Goal: Find specific page/section: Find specific page/section

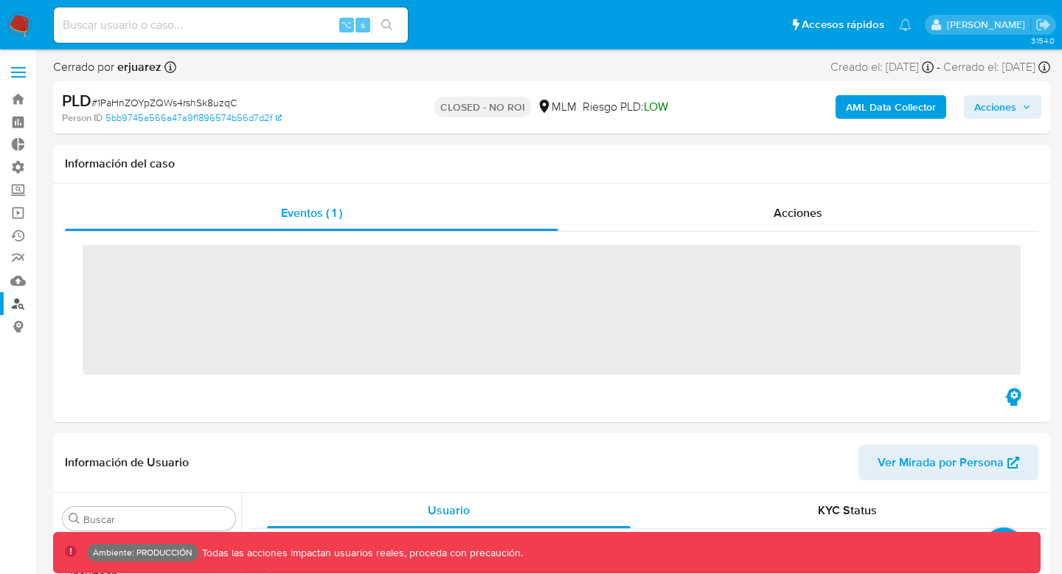
scroll to position [623, 0]
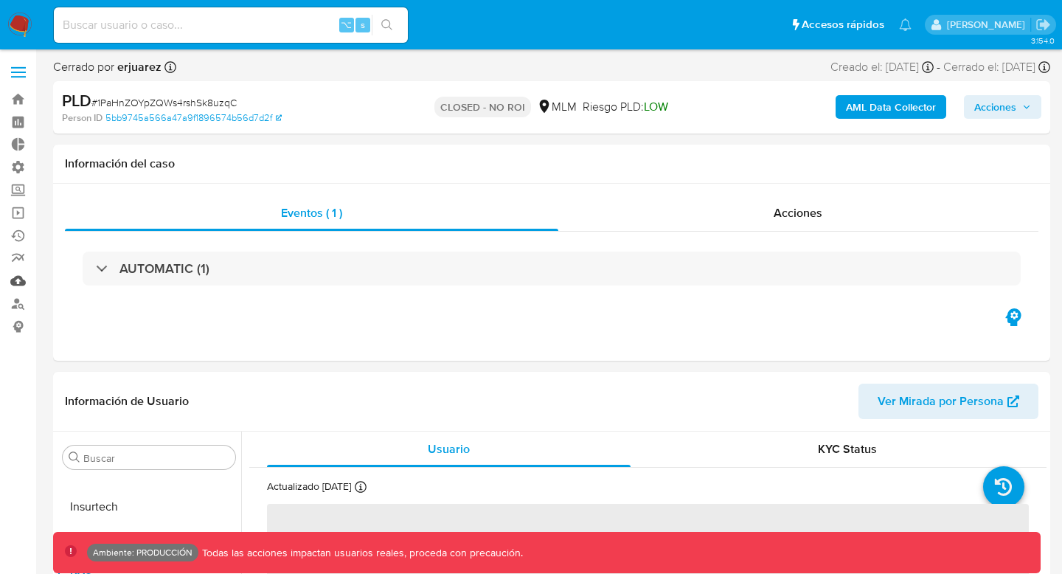
click at [21, 279] on link "Mulan" at bounding box center [87, 280] width 175 height 23
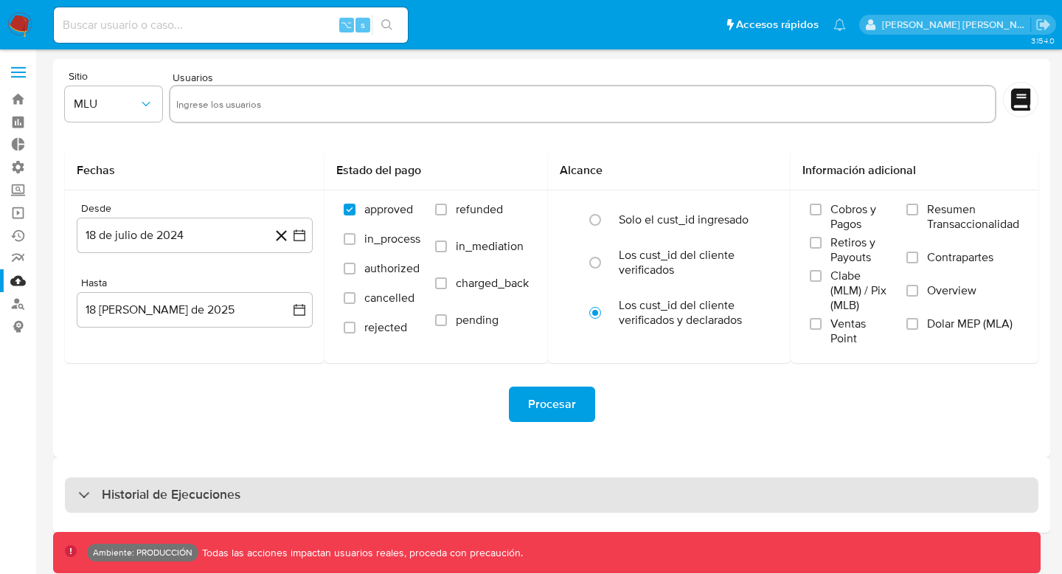
click at [369, 490] on div "Historial de Ejecuciones" at bounding box center [551, 494] width 973 height 35
select select "10"
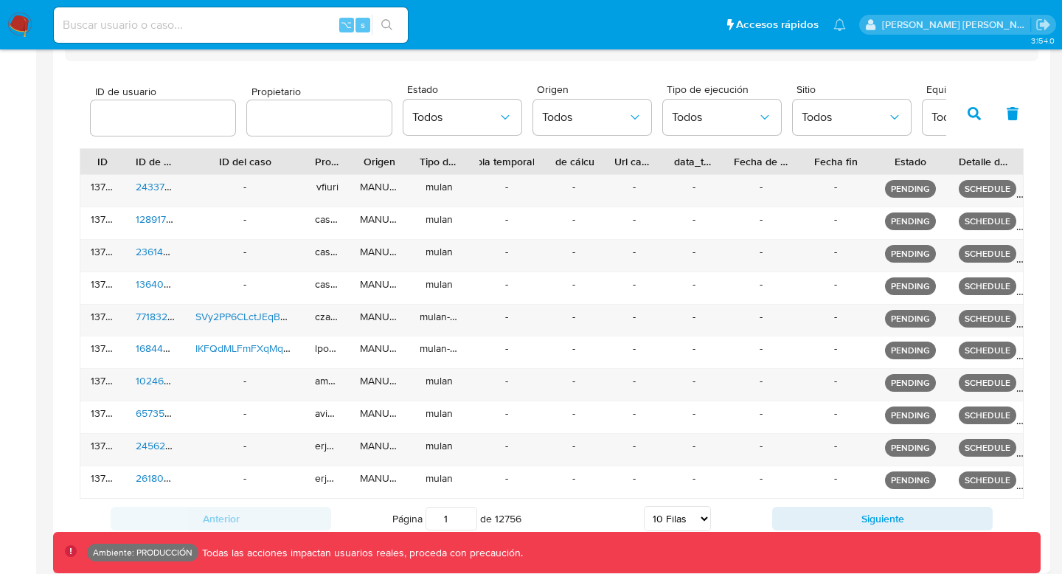
scroll to position [460, 0]
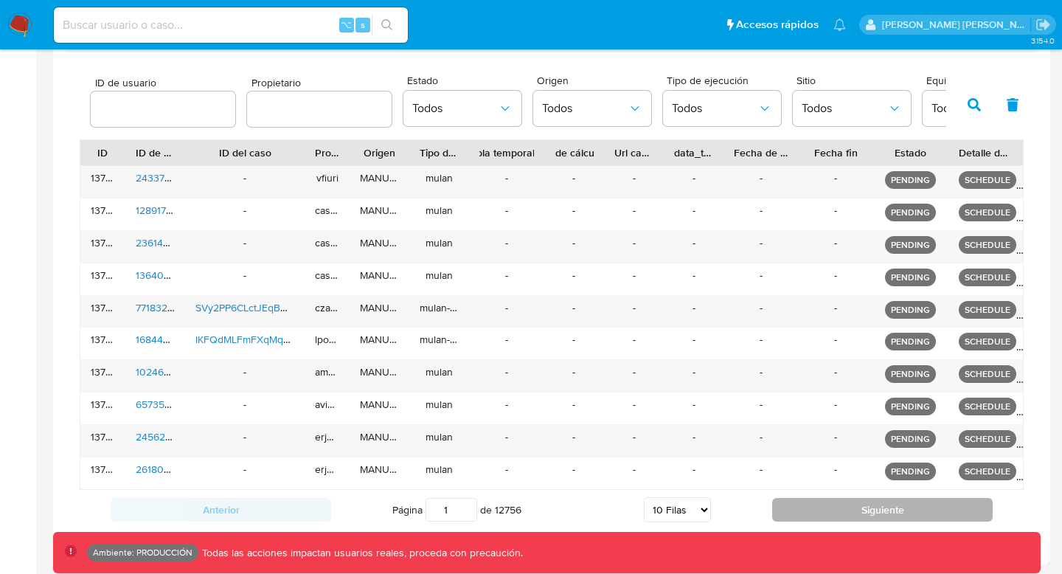
click at [835, 511] on button "Siguiente" at bounding box center [882, 510] width 220 height 24
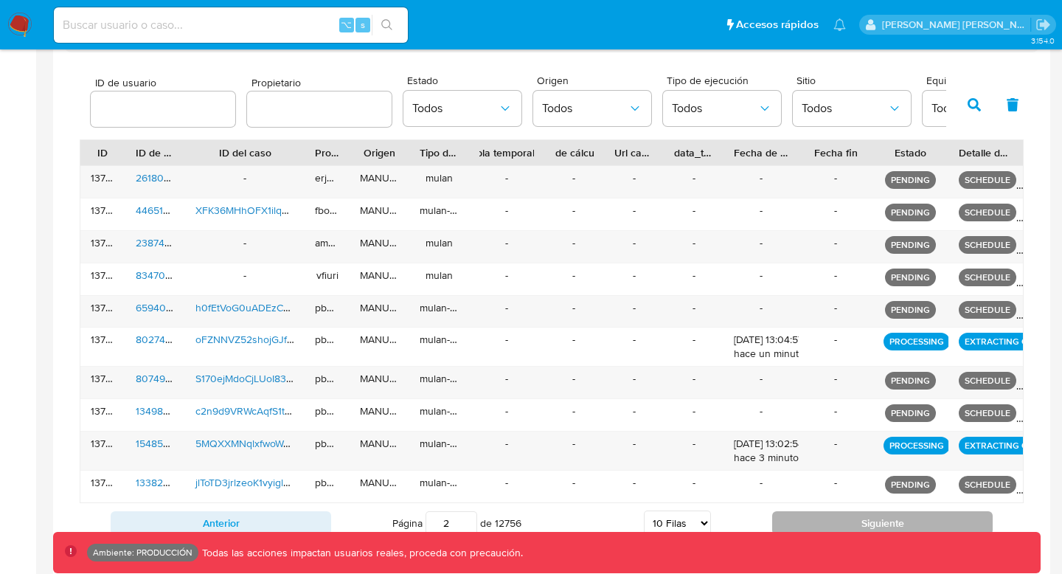
click at [833, 516] on button "Siguiente" at bounding box center [882, 523] width 220 height 24
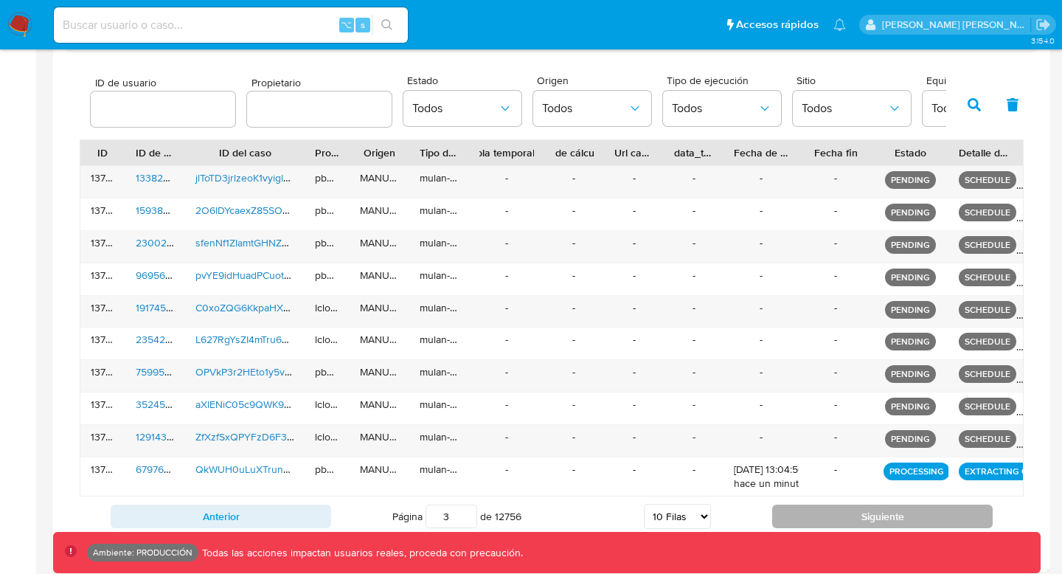
click at [833, 516] on button "Siguiente" at bounding box center [882, 516] width 220 height 24
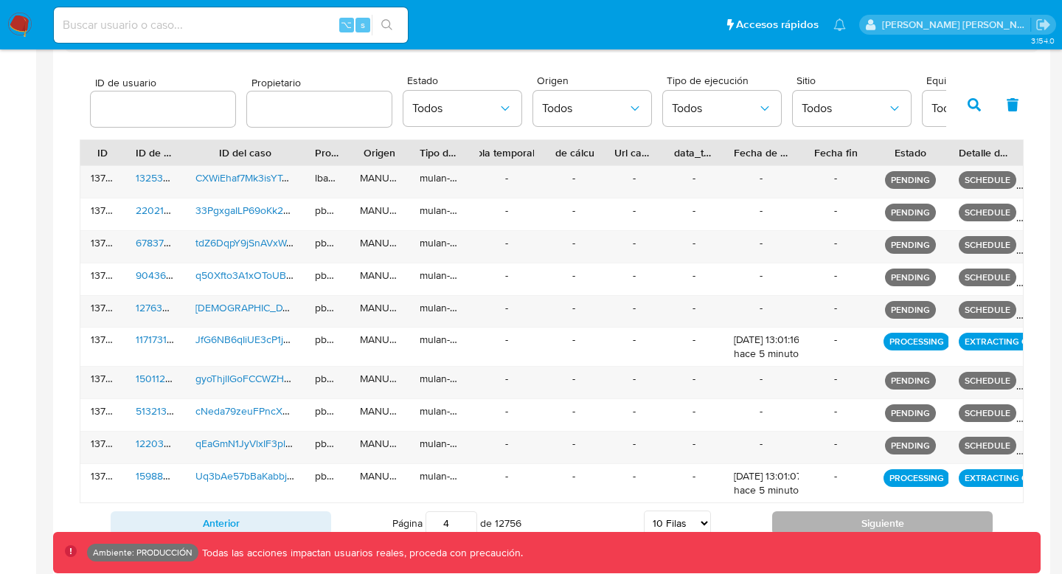
click at [833, 516] on button "Siguiente" at bounding box center [882, 523] width 220 height 24
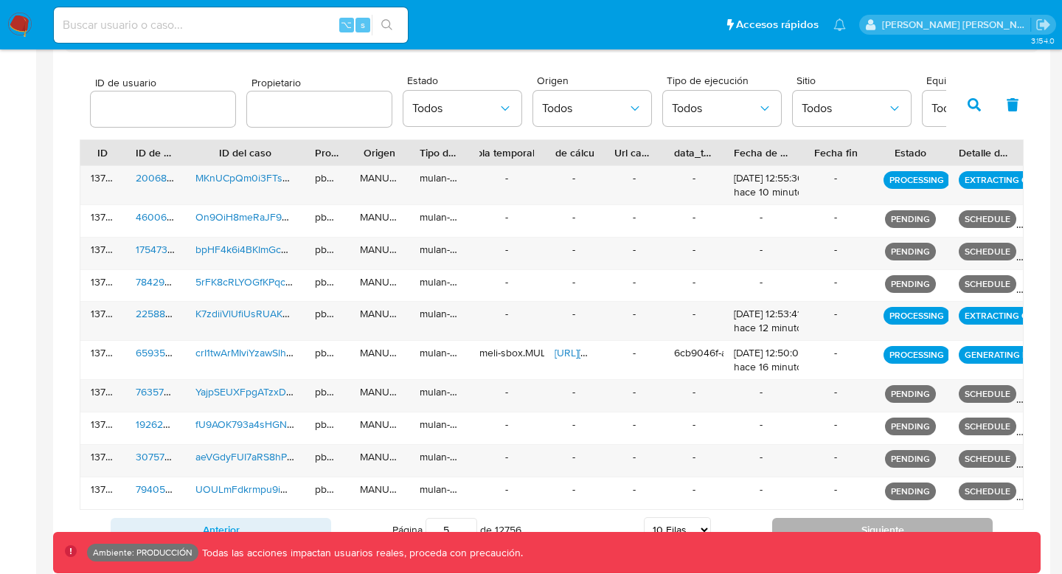
click at [832, 519] on button "Siguiente" at bounding box center [882, 530] width 220 height 24
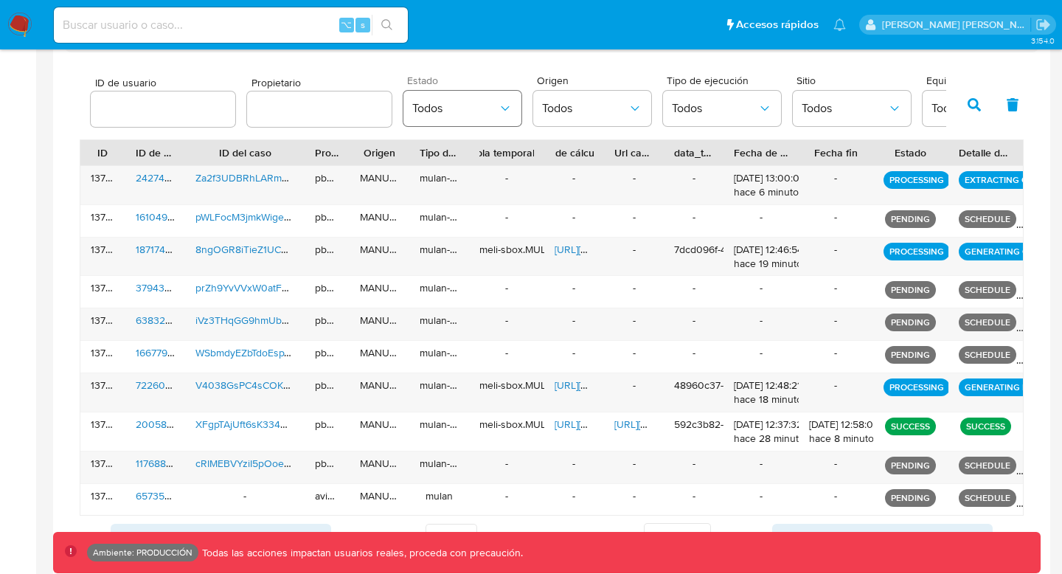
click at [487, 92] on button "Todos" at bounding box center [462, 108] width 118 height 35
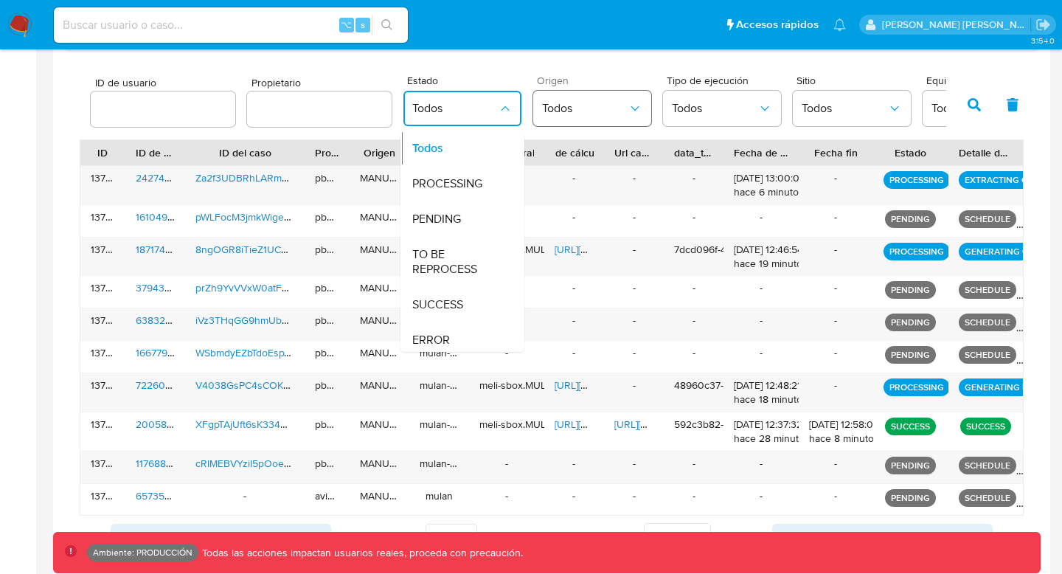
click at [627, 101] on icon "button" at bounding box center [634, 108] width 15 height 15
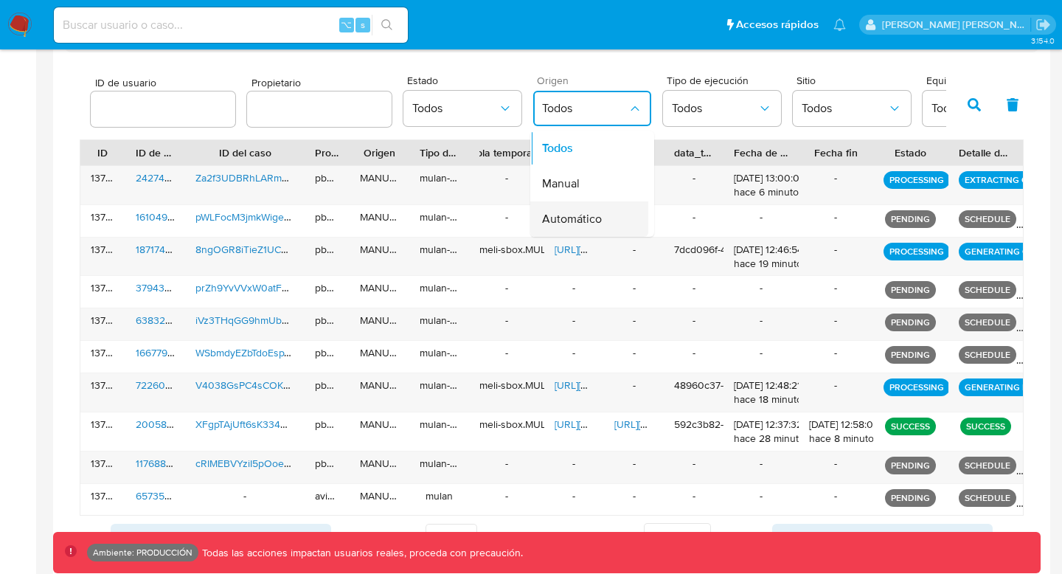
click at [576, 214] on span "Automático" at bounding box center [572, 219] width 60 height 15
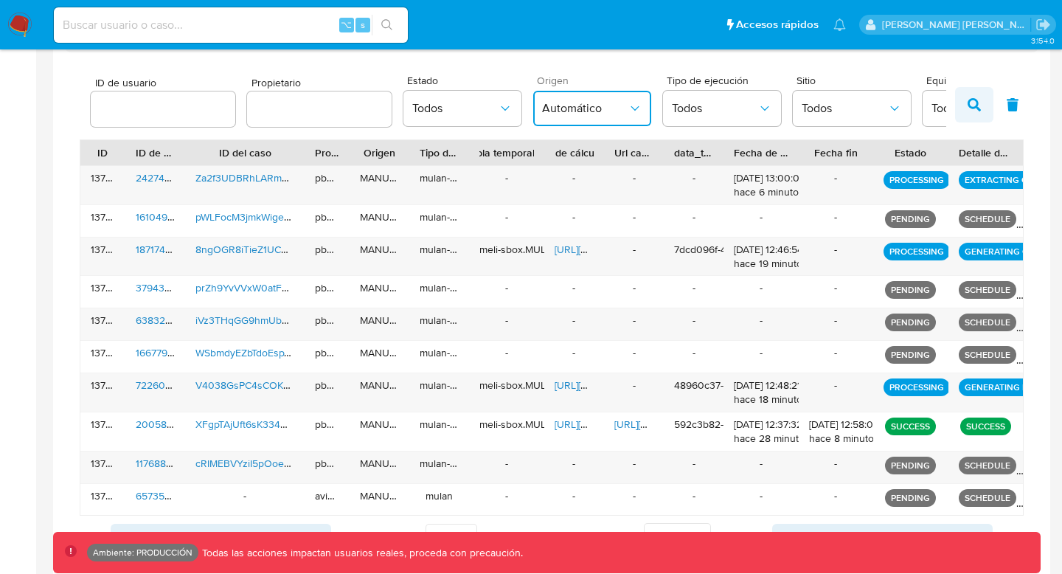
click at [973, 102] on icon "button" at bounding box center [973, 104] width 13 height 13
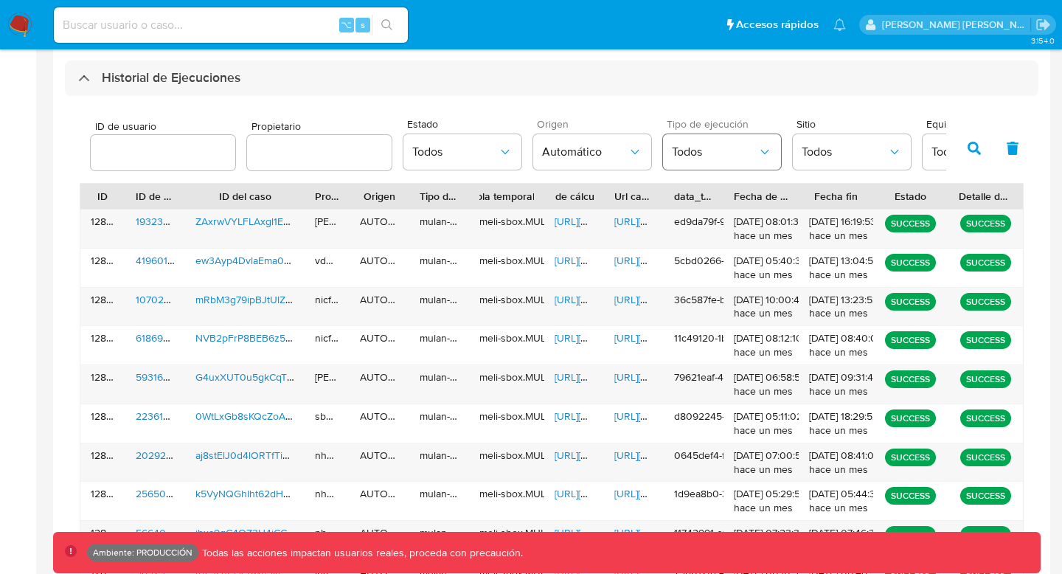
scroll to position [526, 0]
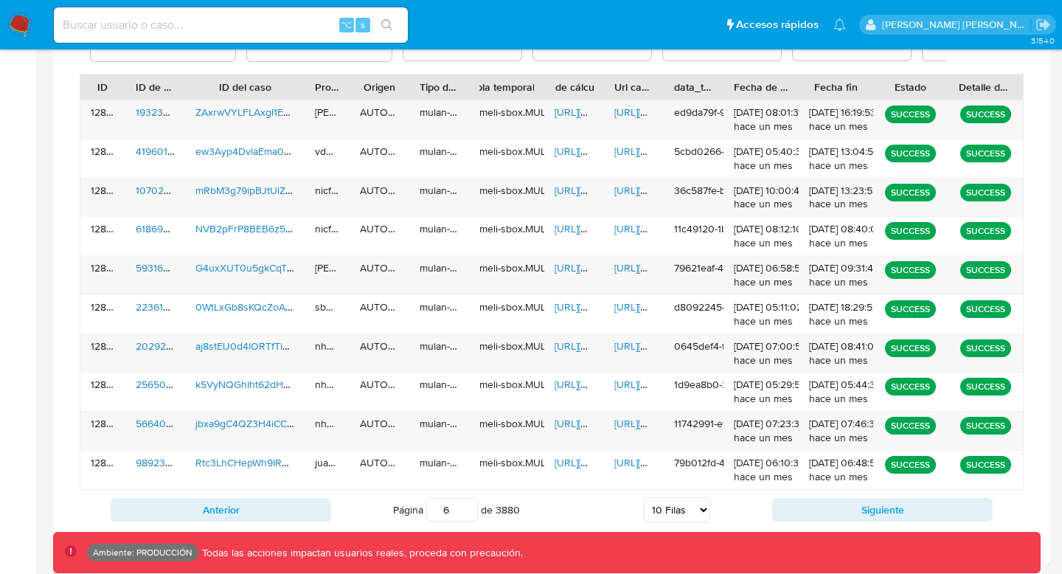
drag, startPoint x: 458, startPoint y: 509, endPoint x: 436, endPoint y: 509, distance: 22.1
click at [436, 509] on input "6" at bounding box center [452, 510] width 52 height 24
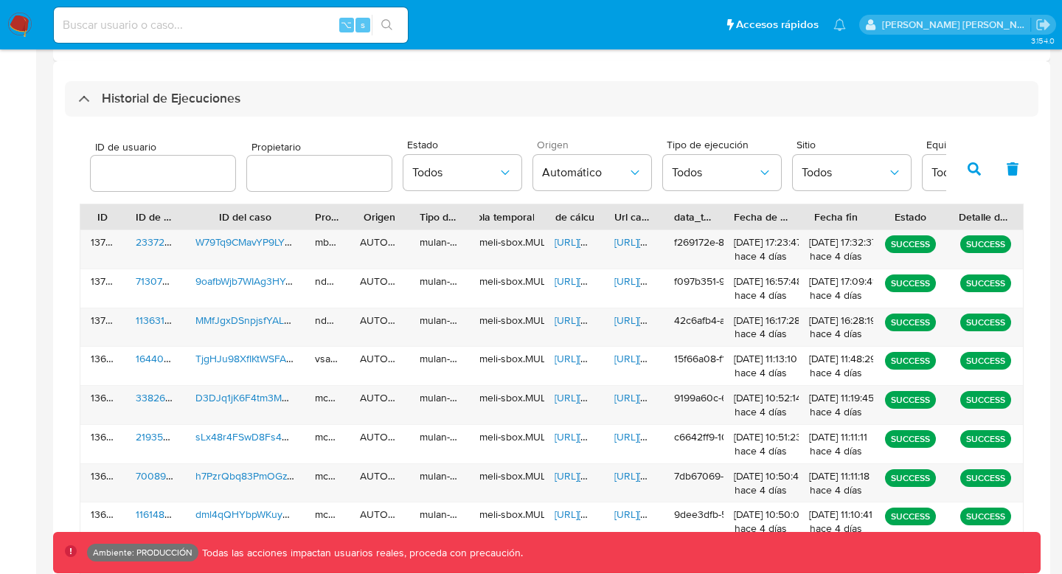
scroll to position [397, 0]
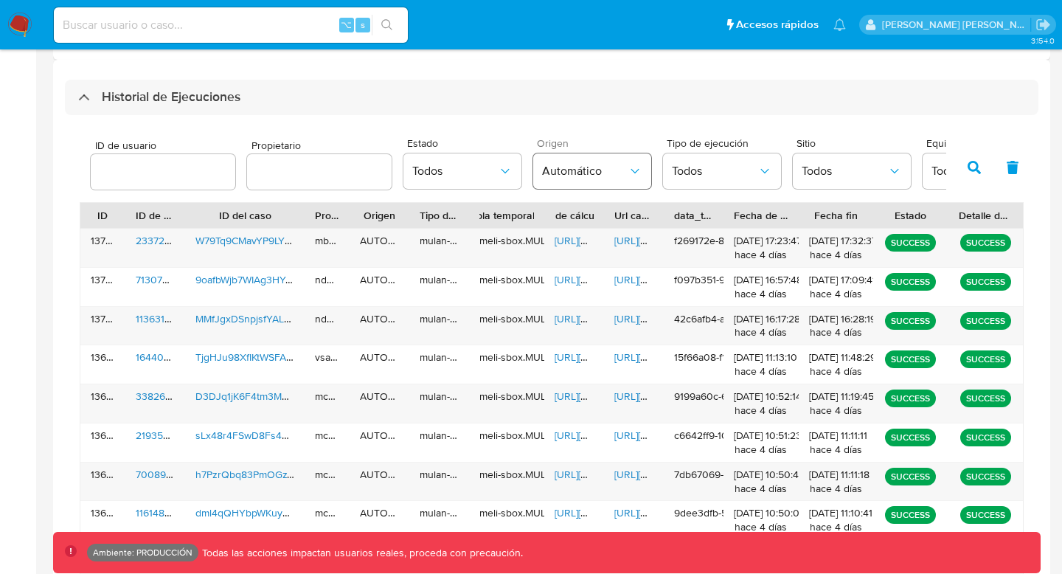
click at [575, 177] on span "Automático" at bounding box center [585, 171] width 86 height 15
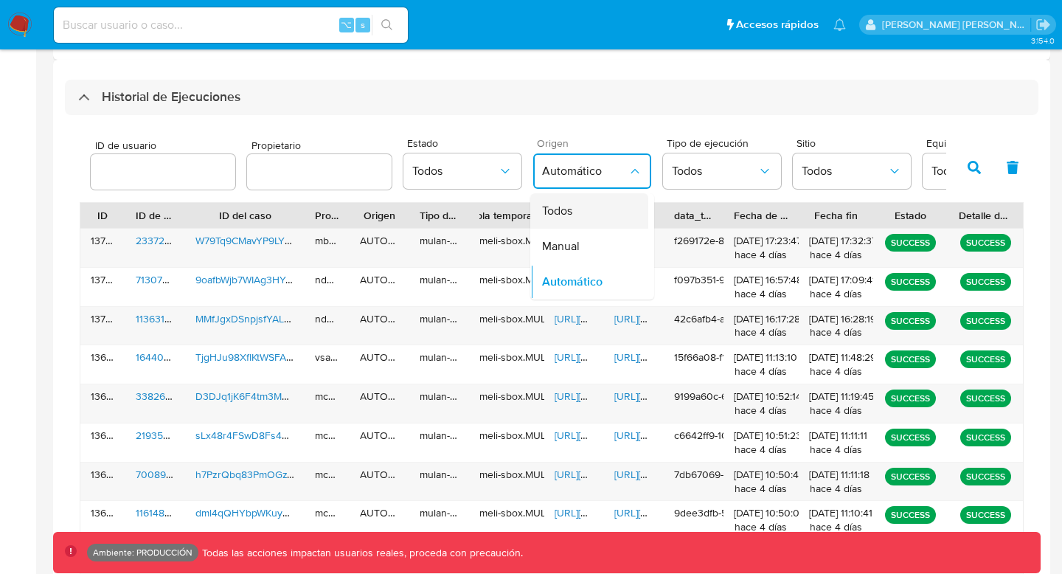
click at [574, 215] on div "Todos" at bounding box center [585, 210] width 86 height 35
click at [977, 170] on icon "button" at bounding box center [973, 167] width 13 height 13
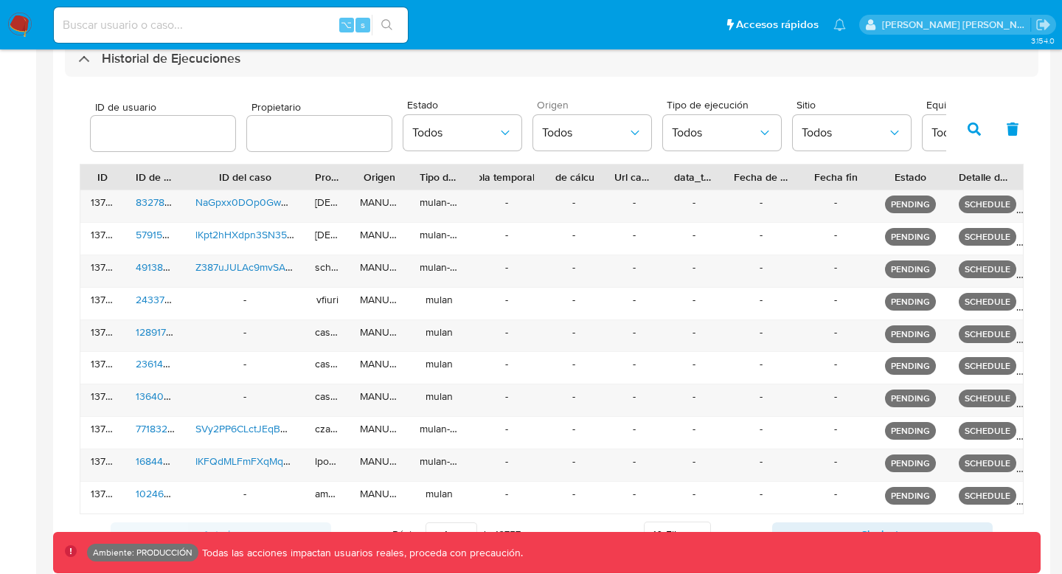
scroll to position [460, 0]
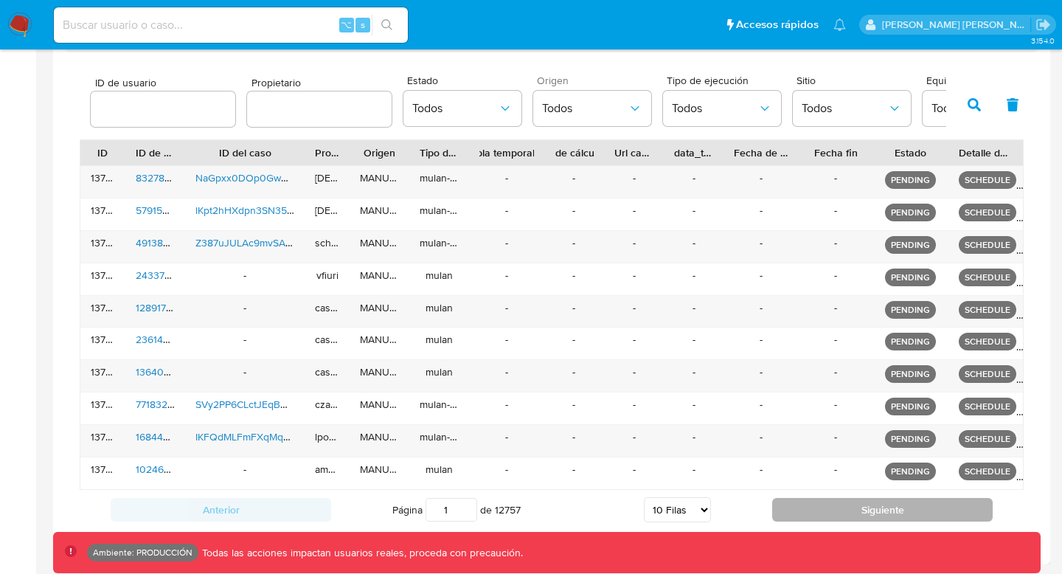
click at [824, 515] on button "Siguiente" at bounding box center [882, 510] width 220 height 24
type input "2"
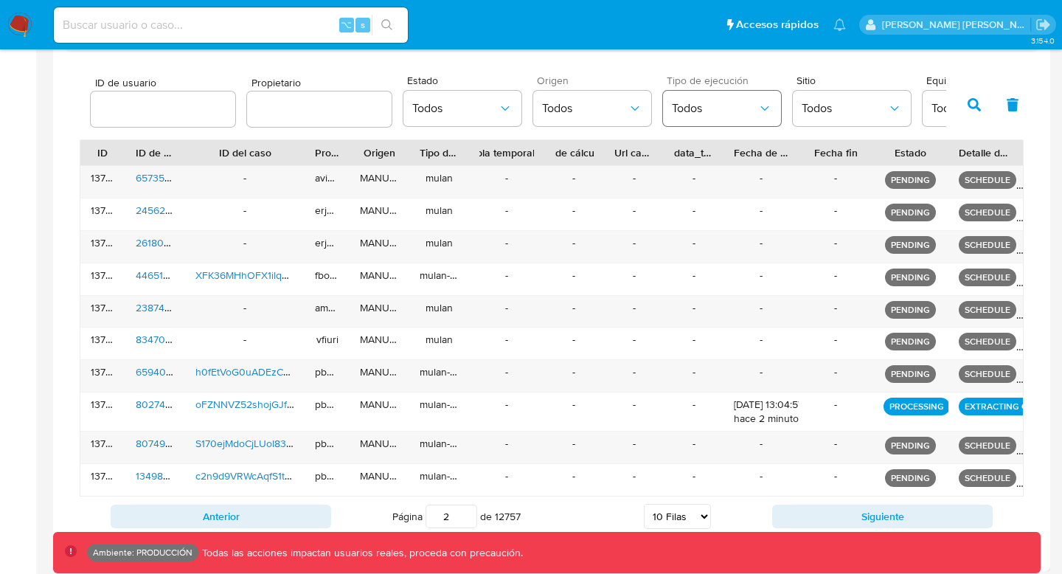
click at [712, 114] on span "Todos" at bounding box center [715, 108] width 86 height 15
click at [839, 118] on button "Todos" at bounding box center [852, 108] width 118 height 35
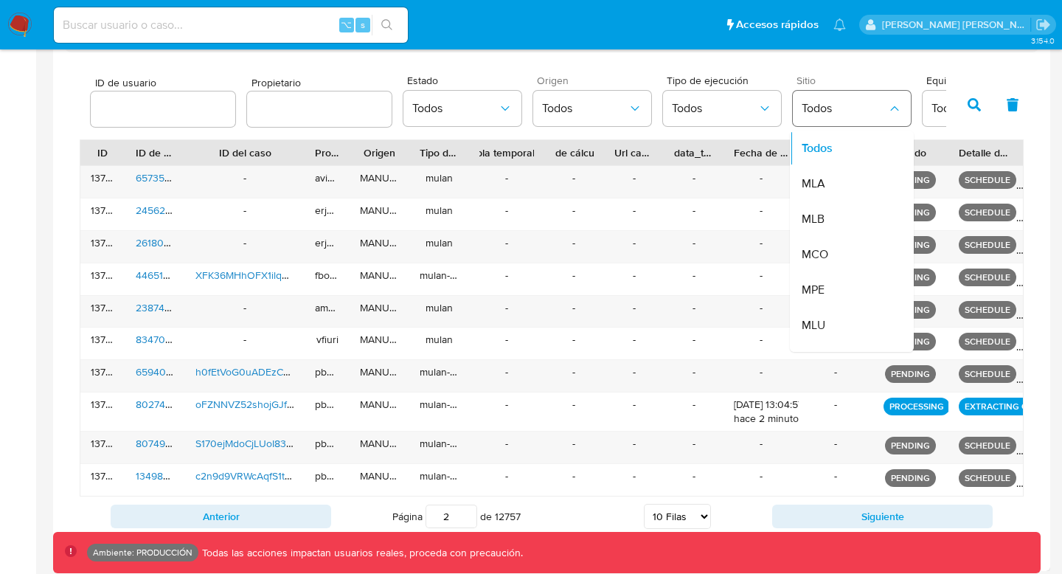
click at [839, 118] on button "Todos" at bounding box center [852, 108] width 118 height 35
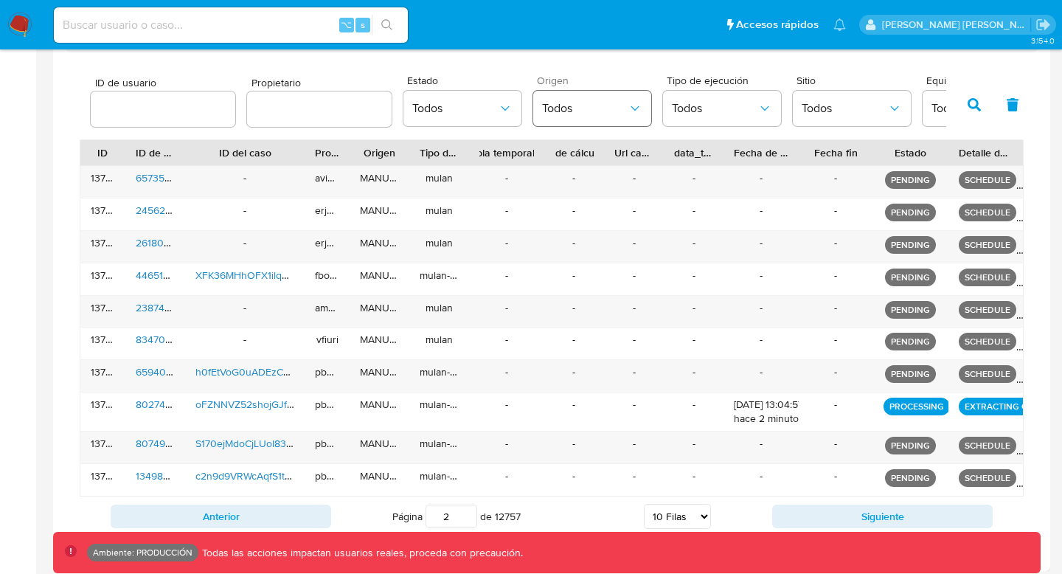
click at [570, 106] on span "Todos" at bounding box center [585, 108] width 86 height 15
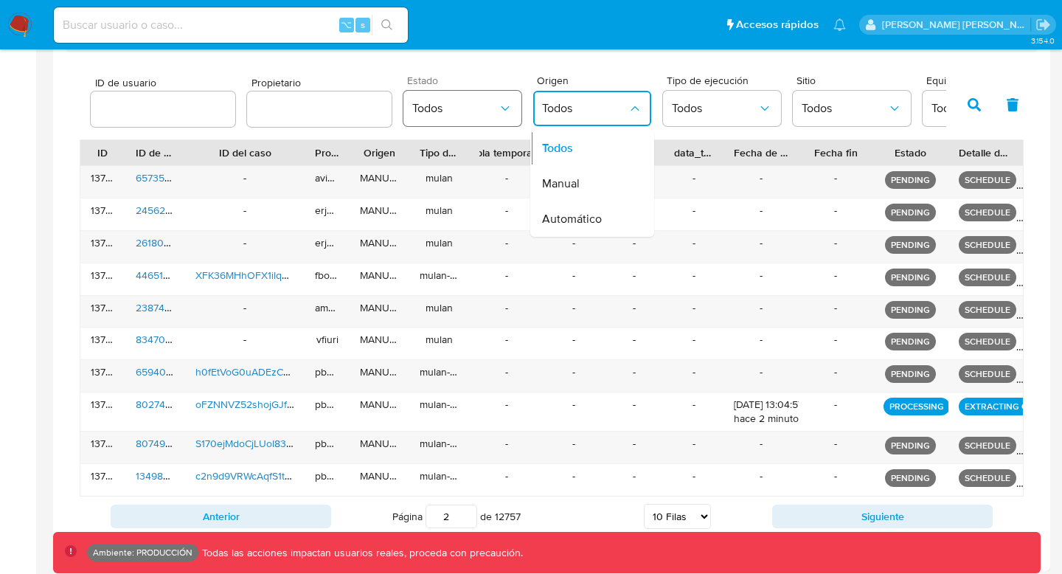
click at [462, 104] on span "Todos" at bounding box center [455, 108] width 86 height 15
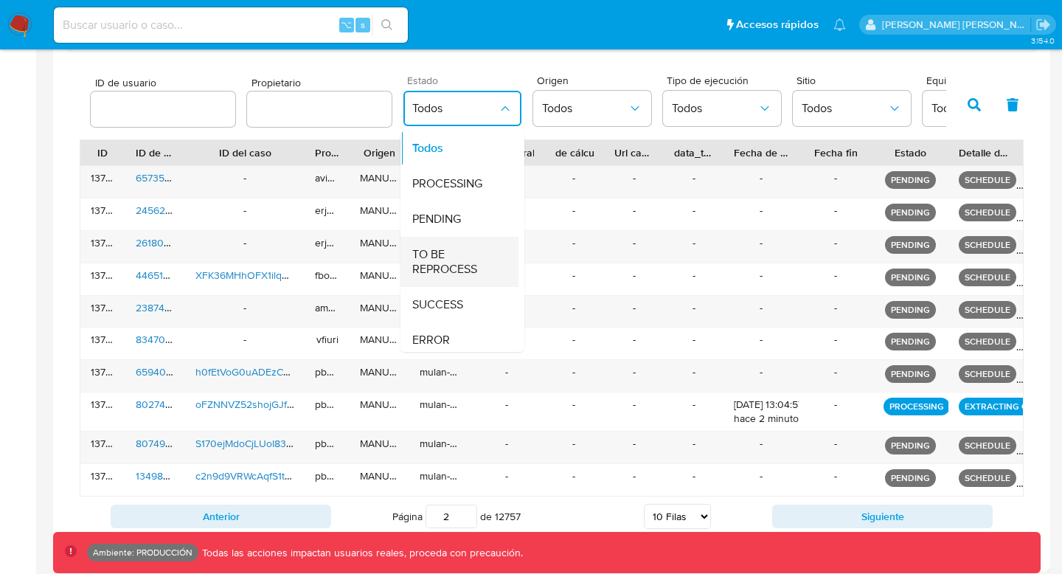
click at [462, 268] on span "TO BE REPROCESS" at bounding box center [455, 261] width 86 height 29
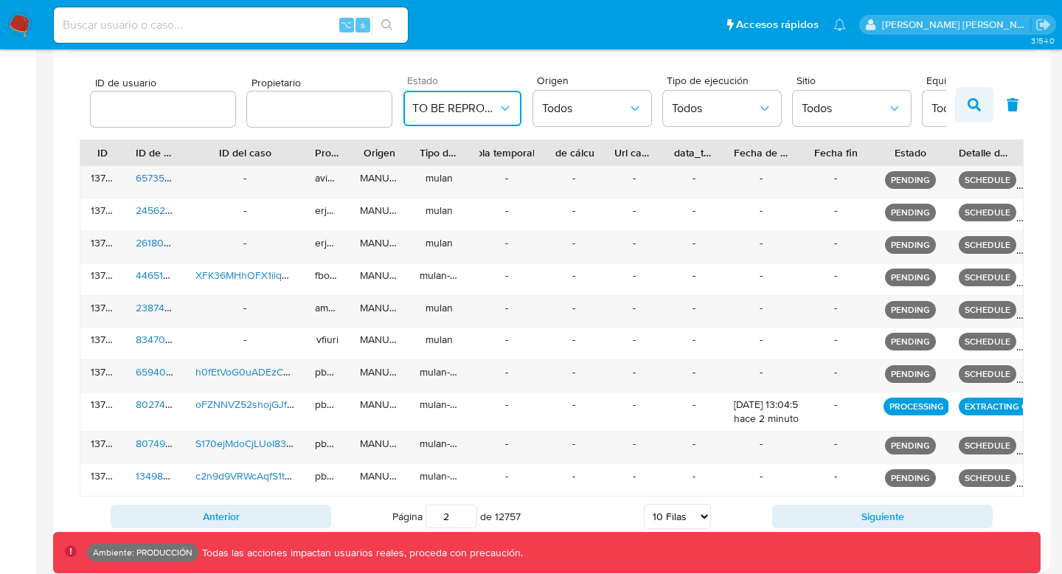
click at [981, 102] on button "button" at bounding box center [974, 104] width 38 height 35
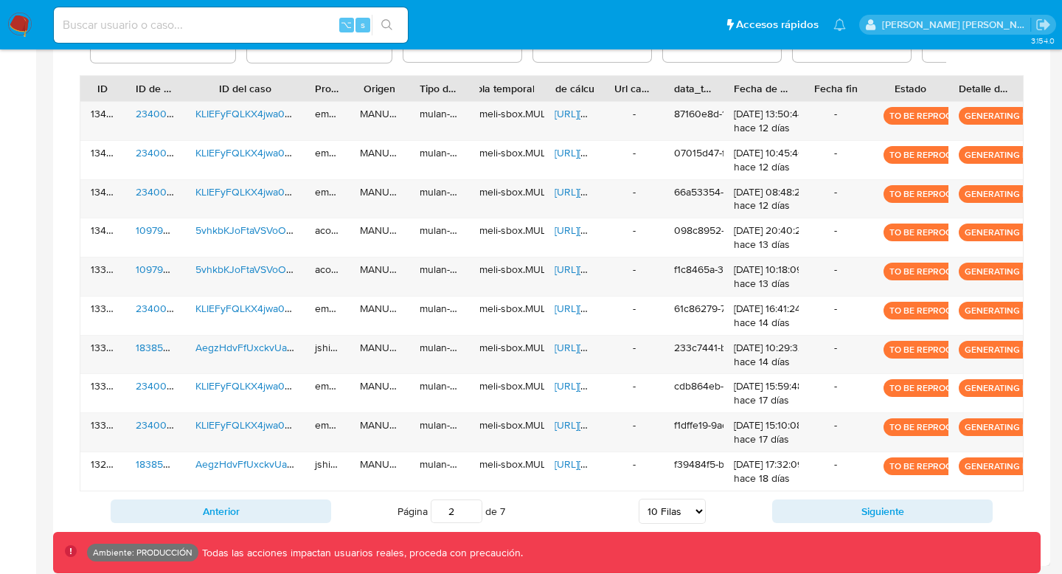
scroll to position [526, 0]
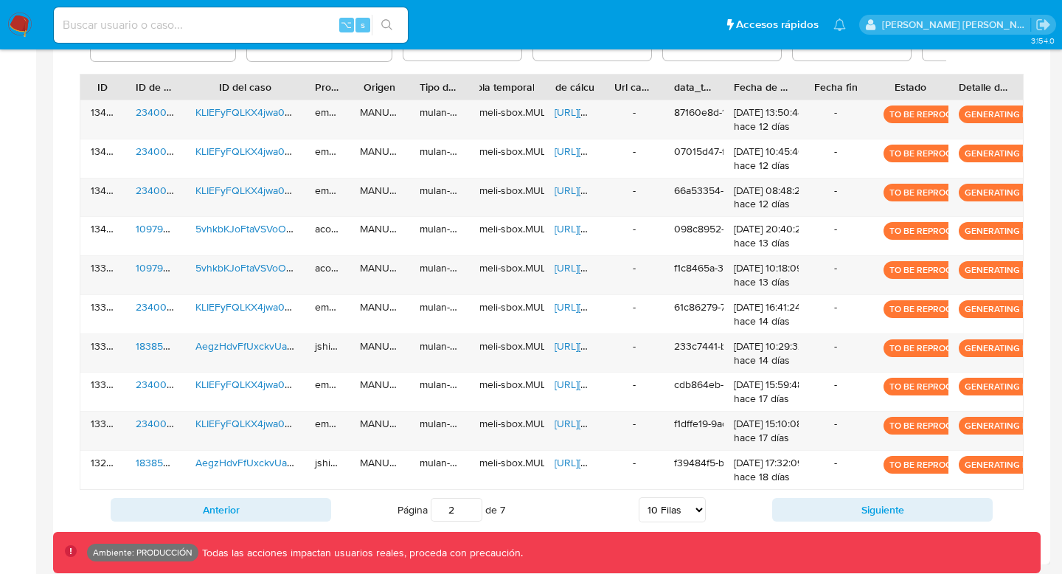
drag, startPoint x: 459, startPoint y: 512, endPoint x: 364, endPoint y: 510, distance: 94.4
click at [364, 510] on div "Página 2 de 7 5 Filas 10 Filas 20 Filas 25 Filas 50 Filas 100 Filas" at bounding box center [551, 509] width 441 height 29
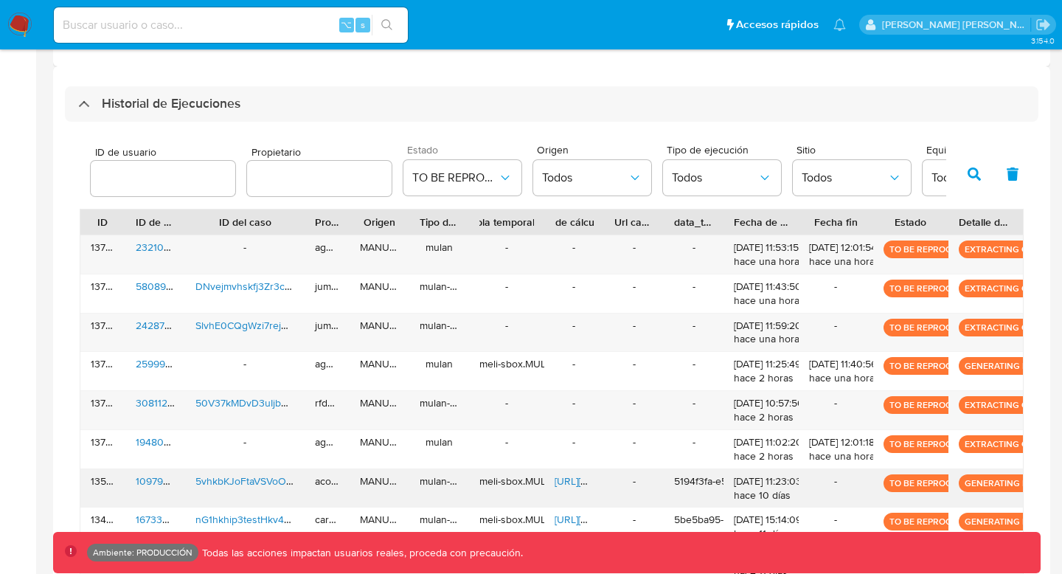
scroll to position [380, 0]
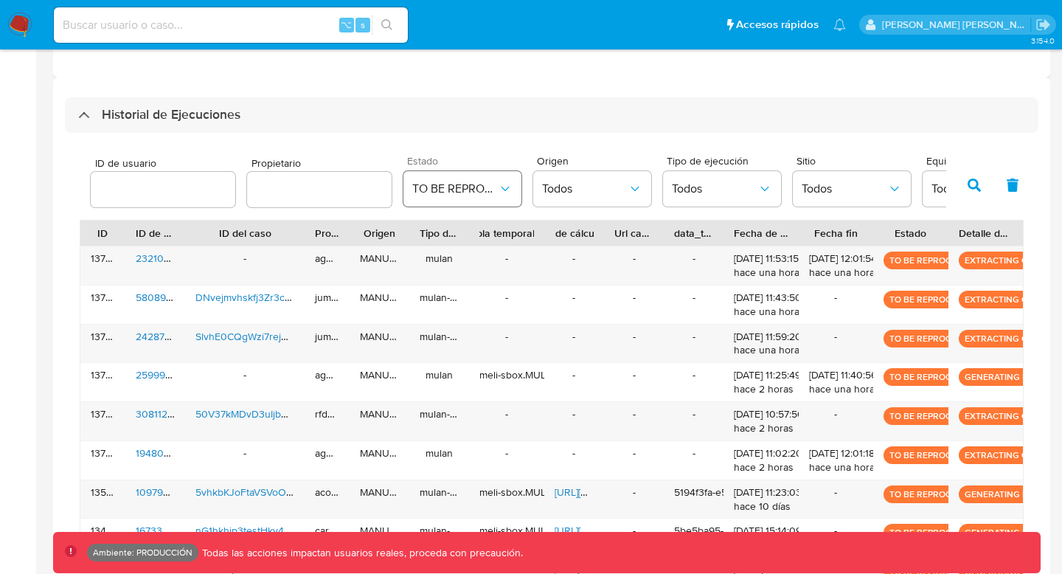
click at [489, 187] on span "TO BE REPROCESS" at bounding box center [455, 188] width 86 height 15
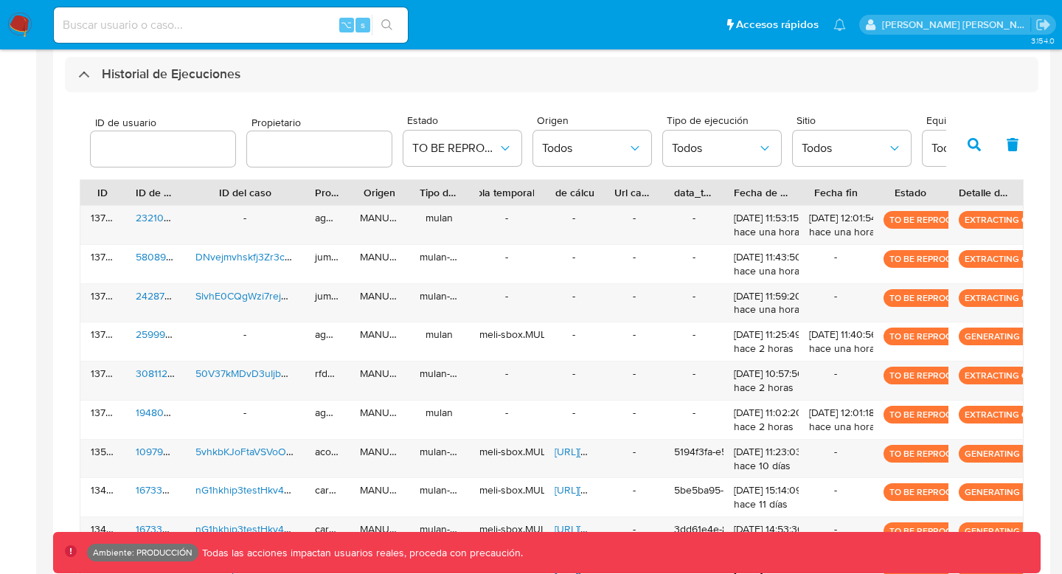
scroll to position [440, 0]
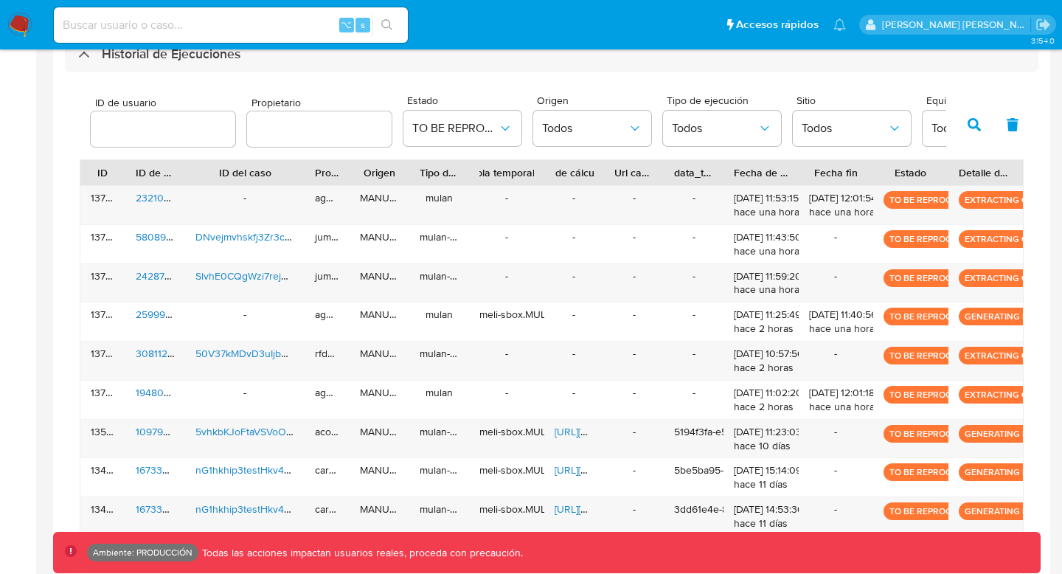
click at [975, 125] on icon "button" at bounding box center [973, 124] width 13 height 13
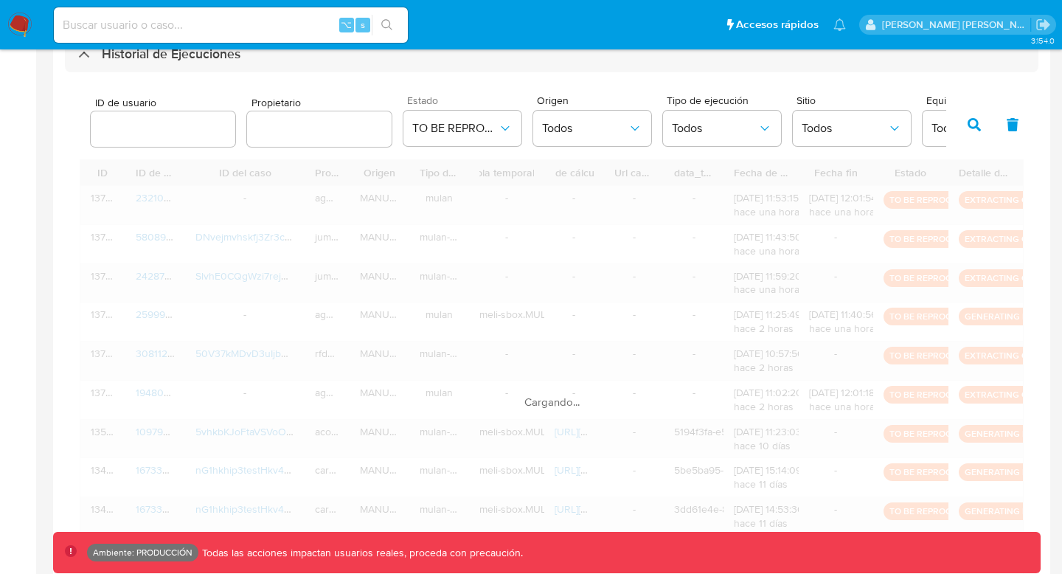
click at [468, 109] on div "Estado TO BE REPROCESS" at bounding box center [462, 120] width 118 height 51
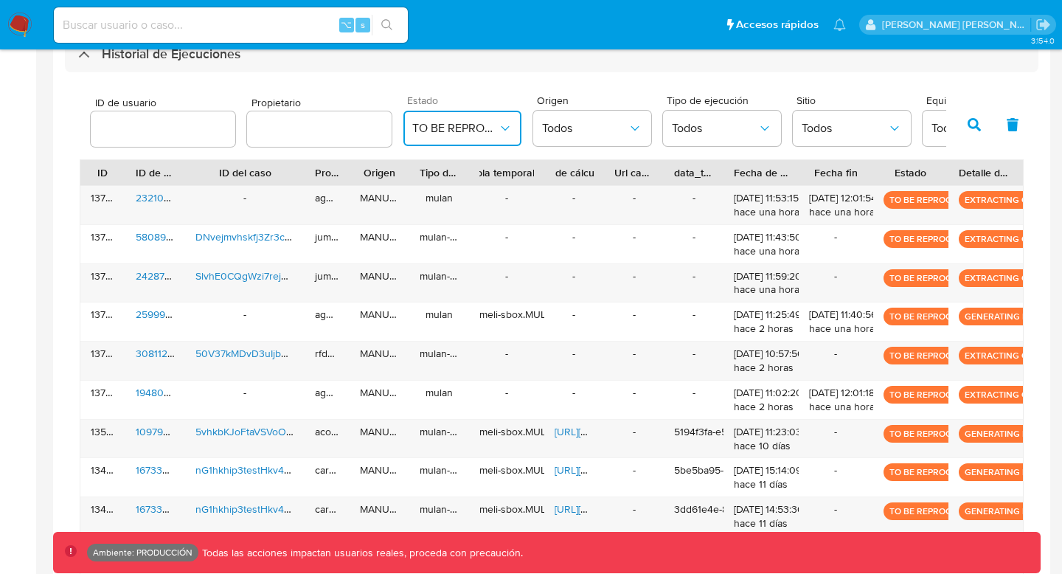
click at [466, 122] on span "TO BE REPROCESS" at bounding box center [455, 128] width 86 height 15
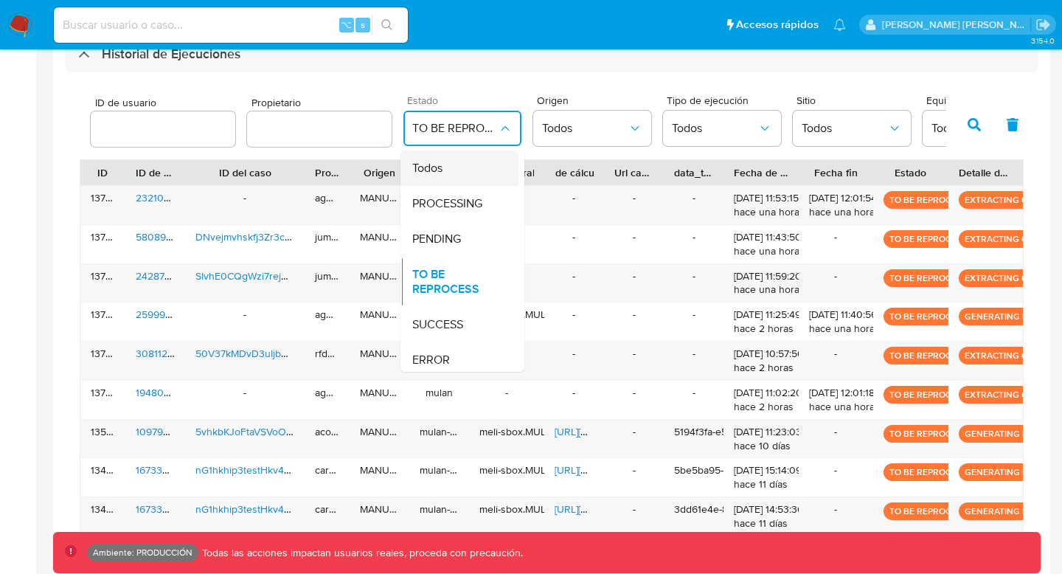
click at [425, 178] on div "Todos" at bounding box center [455, 167] width 86 height 35
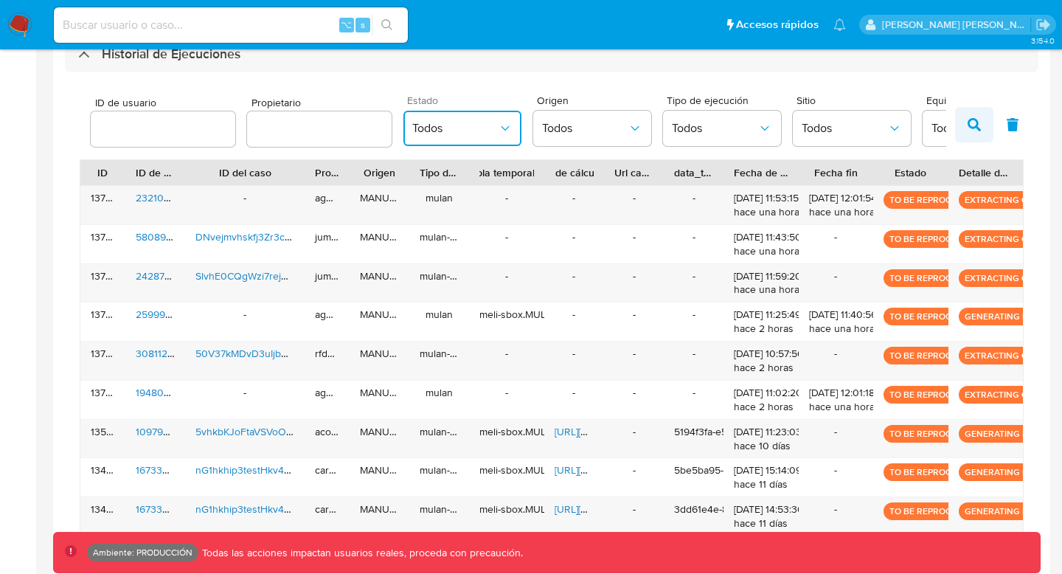
click at [968, 110] on button "button" at bounding box center [974, 124] width 38 height 35
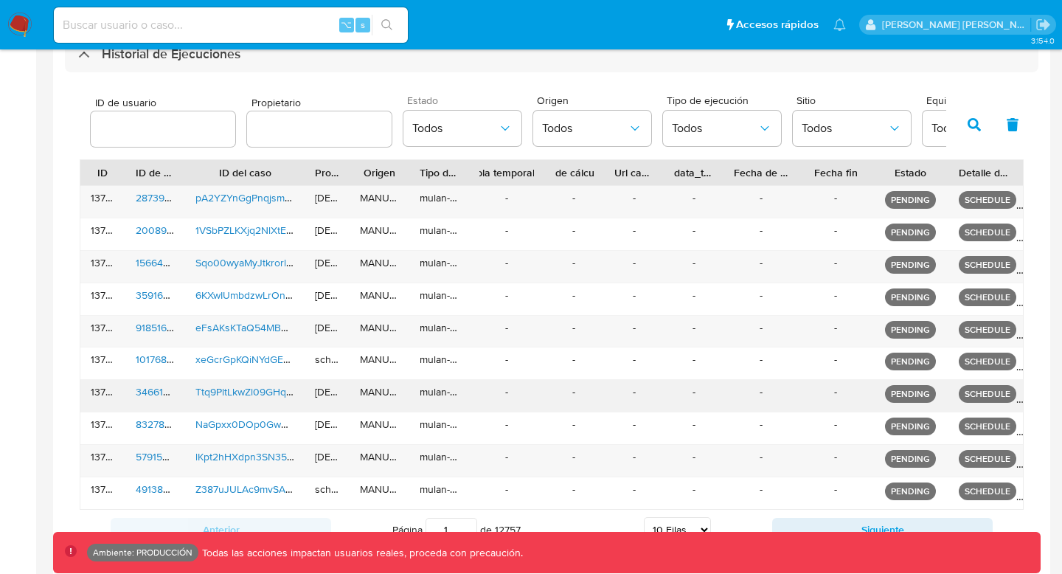
scroll to position [460, 0]
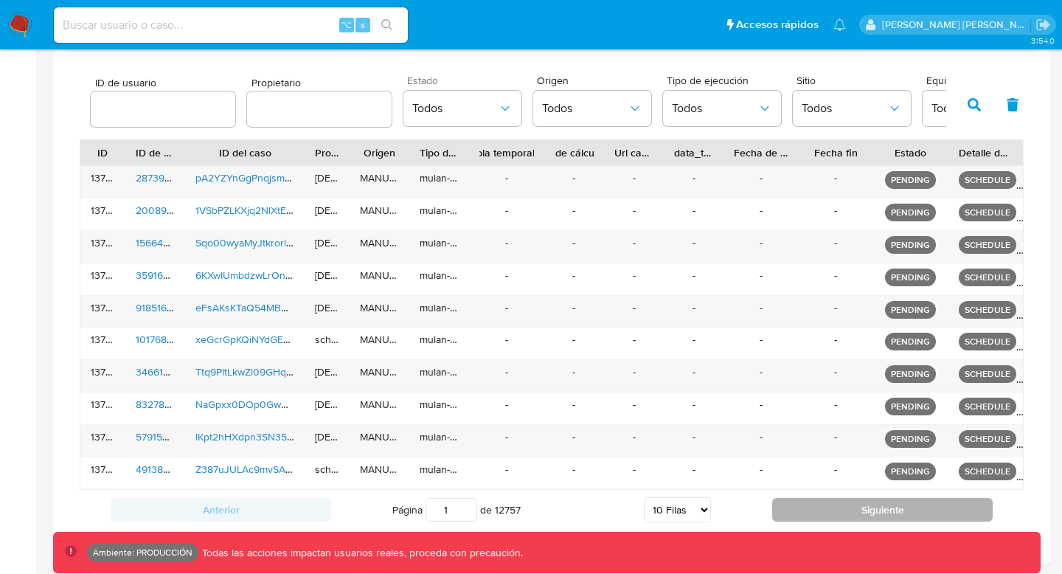
click at [821, 512] on button "Siguiente" at bounding box center [882, 510] width 220 height 24
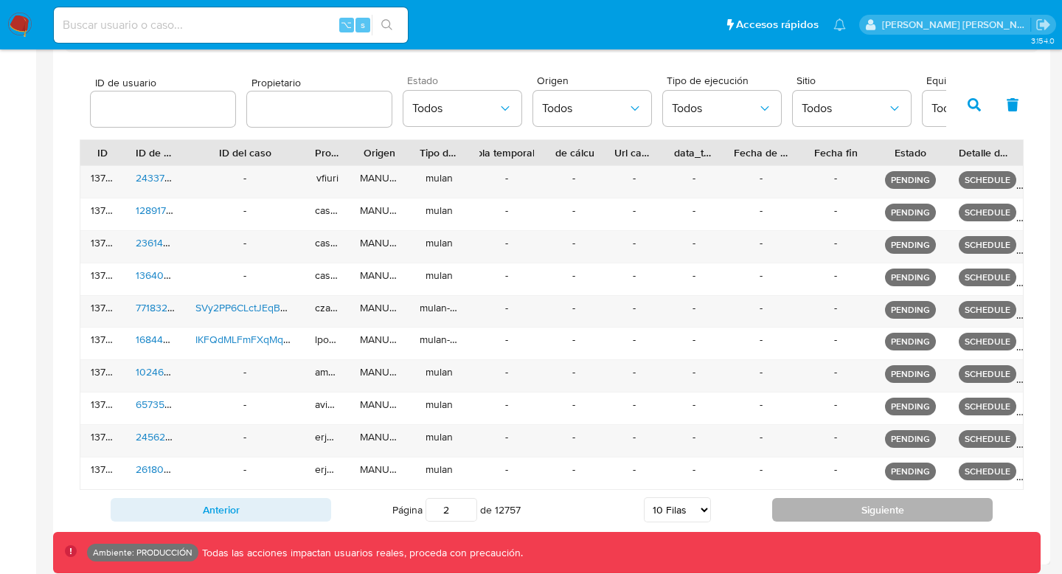
click at [821, 512] on button "Siguiente" at bounding box center [882, 510] width 220 height 24
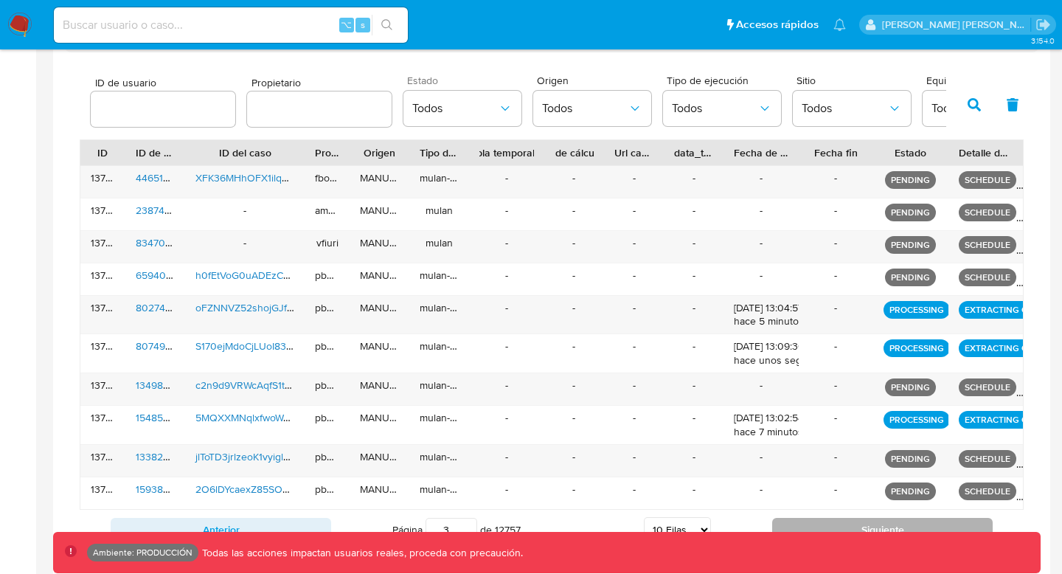
scroll to position [480, 0]
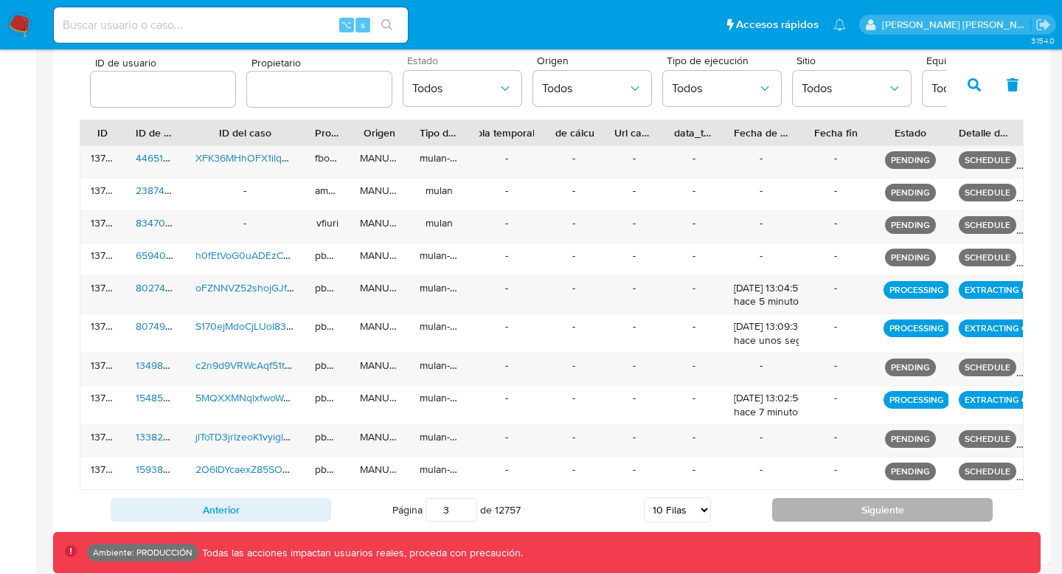
click at [821, 512] on button "Siguiente" at bounding box center [882, 510] width 220 height 24
type input "4"
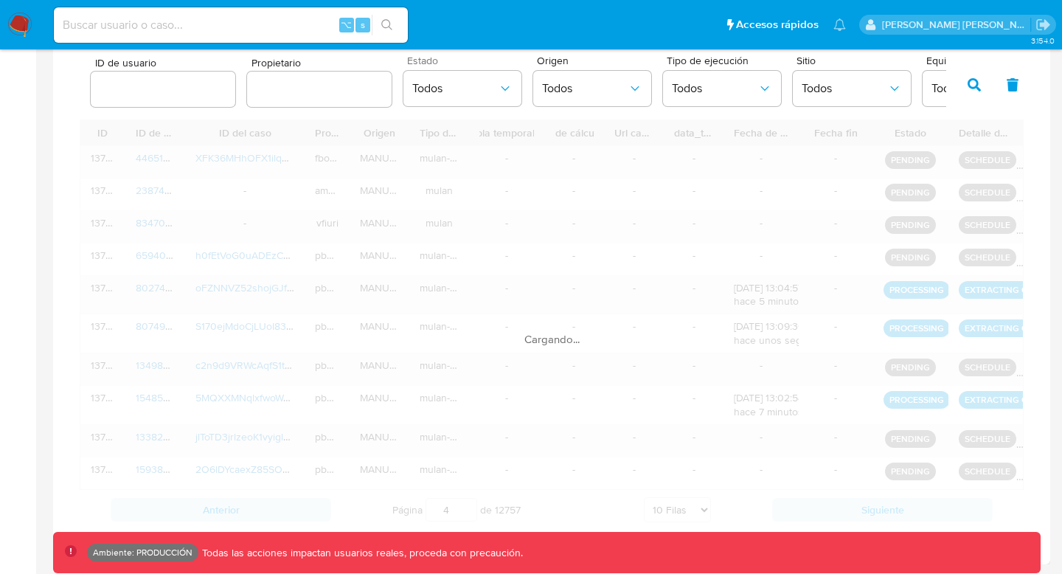
scroll to position [473, 0]
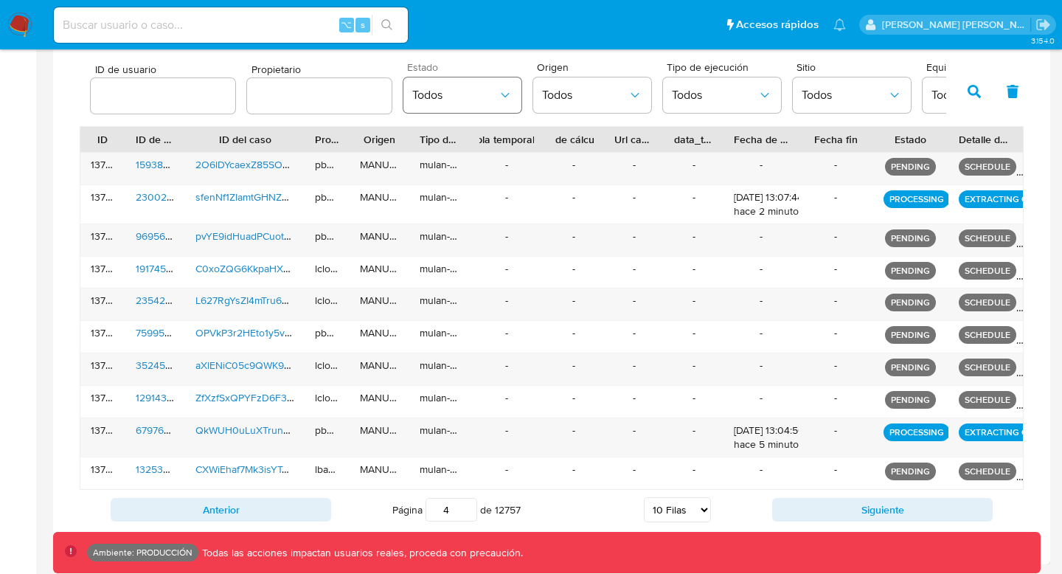
click at [506, 111] on button "Todos" at bounding box center [462, 94] width 118 height 35
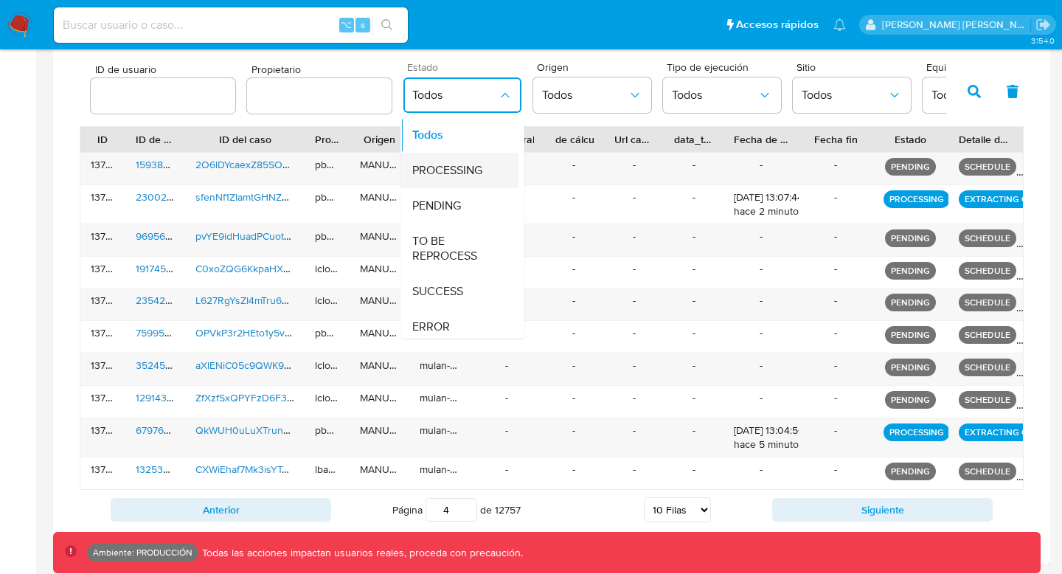
click at [445, 167] on span "PROCESSING" at bounding box center [447, 170] width 70 height 15
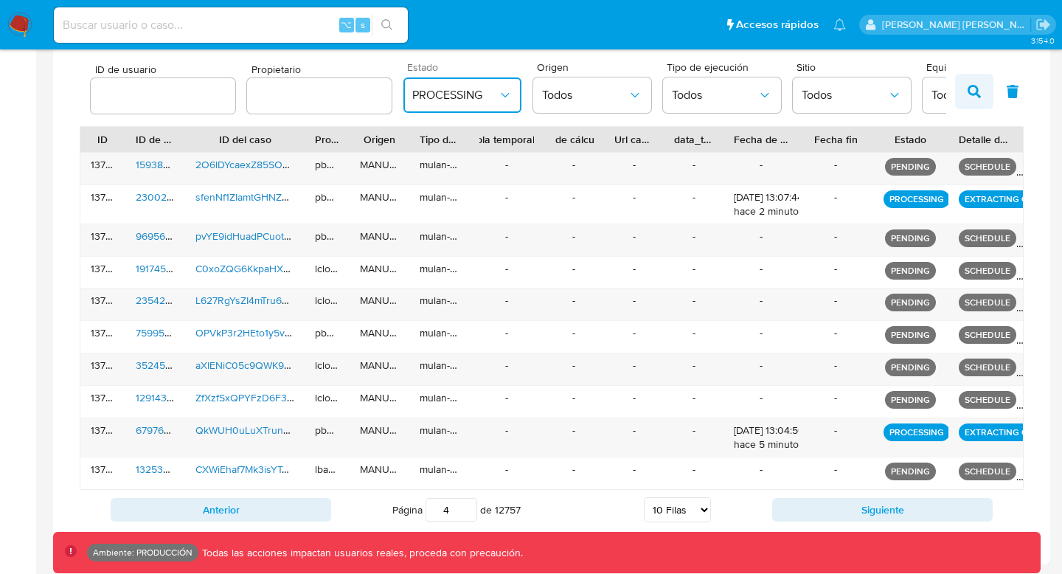
click at [958, 90] on button "button" at bounding box center [974, 91] width 38 height 35
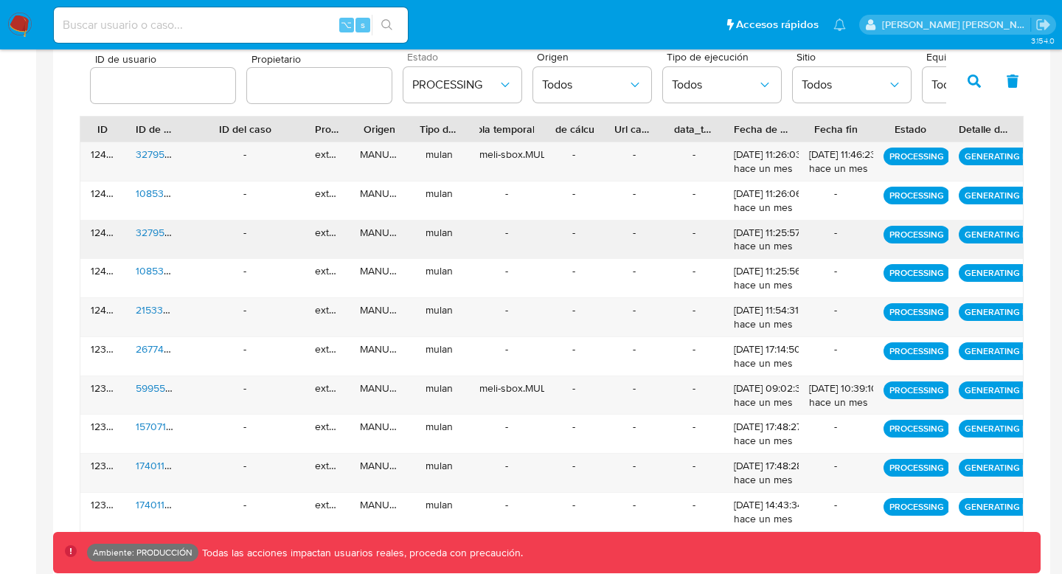
scroll to position [526, 0]
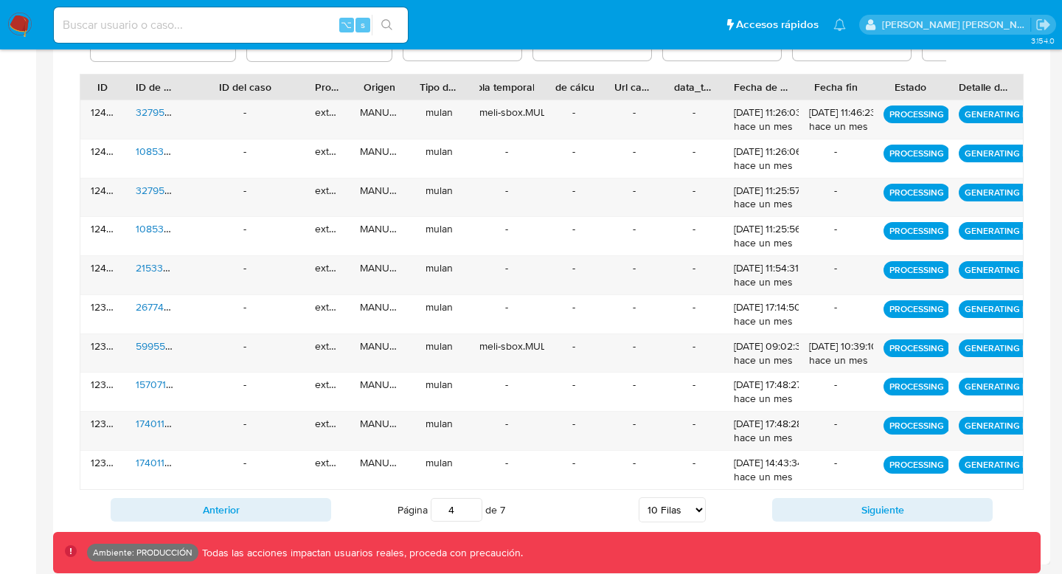
click at [452, 510] on input "4" at bounding box center [457, 510] width 52 height 24
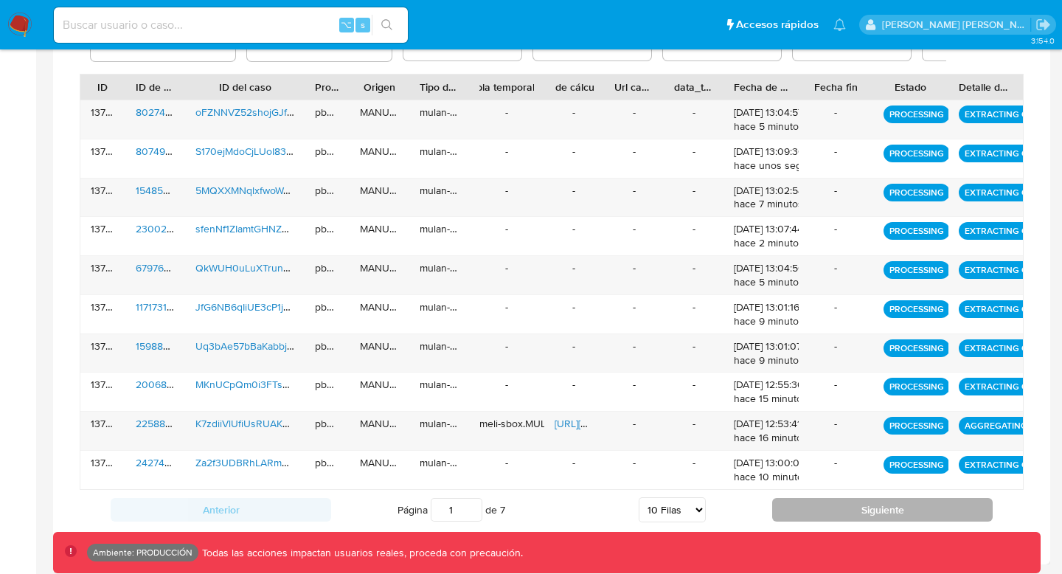
click at [808, 504] on button "Siguiente" at bounding box center [882, 510] width 220 height 24
type input "2"
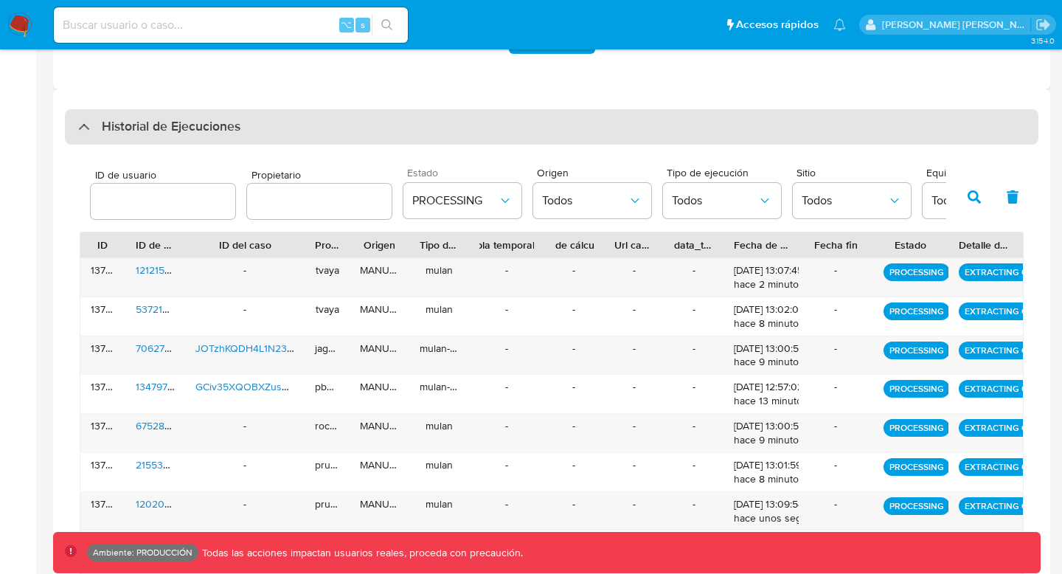
scroll to position [371, 0]
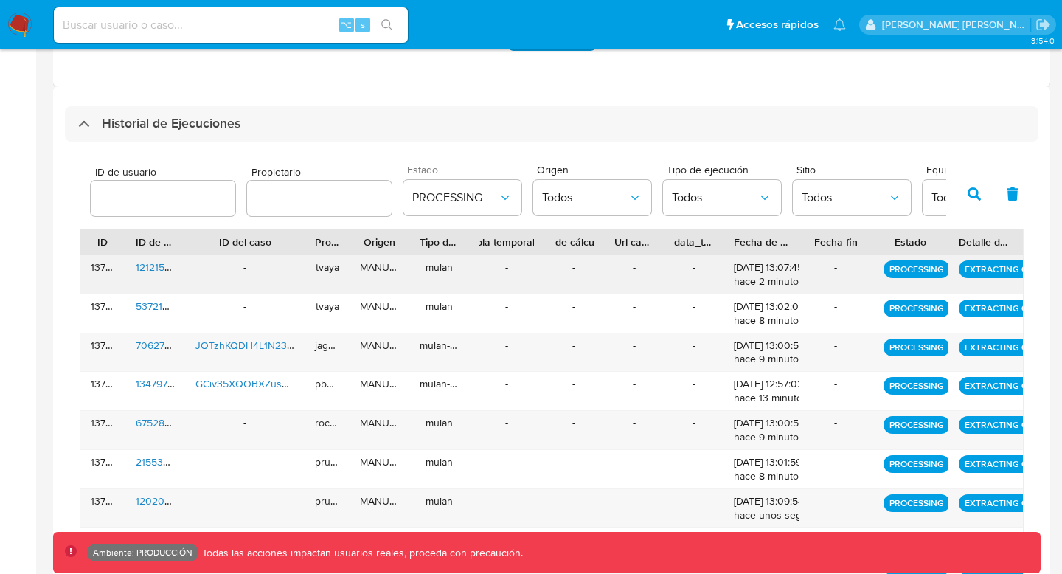
click at [147, 269] on span "1212158401" at bounding box center [161, 267] width 51 height 15
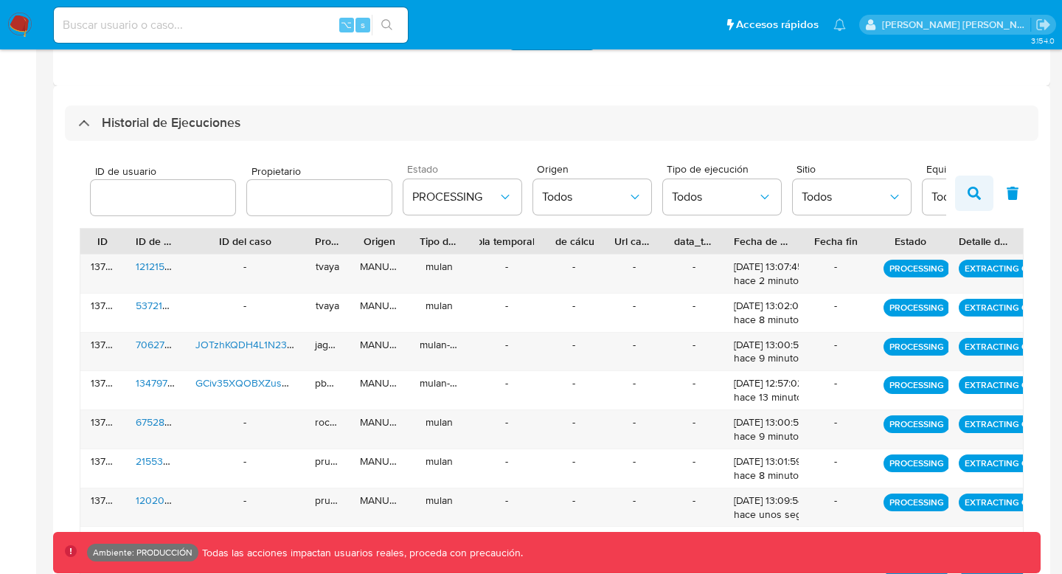
click at [969, 188] on icon "button" at bounding box center [973, 193] width 13 height 13
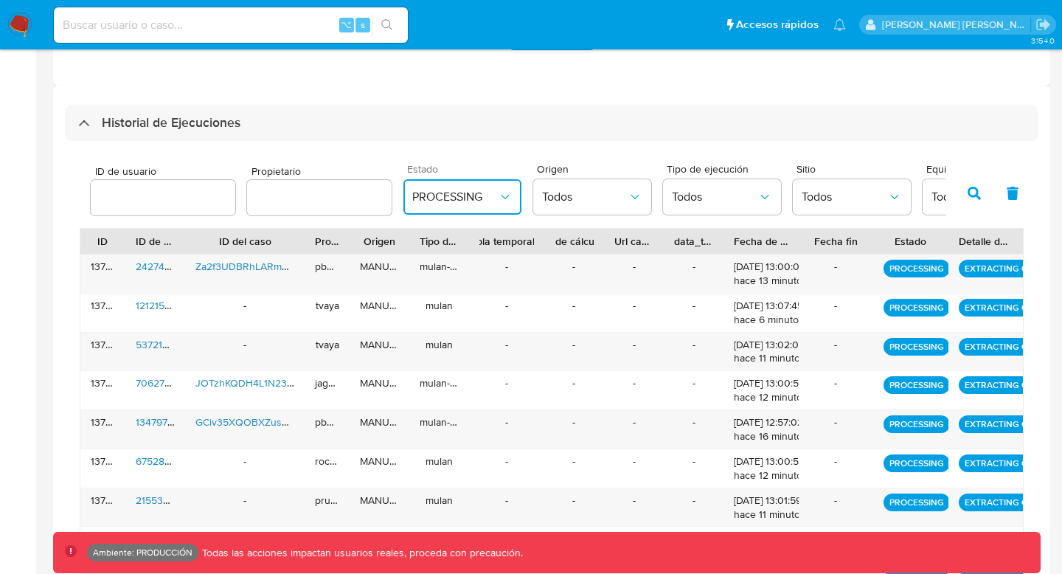
click at [498, 201] on icon "button" at bounding box center [505, 196] width 15 height 15
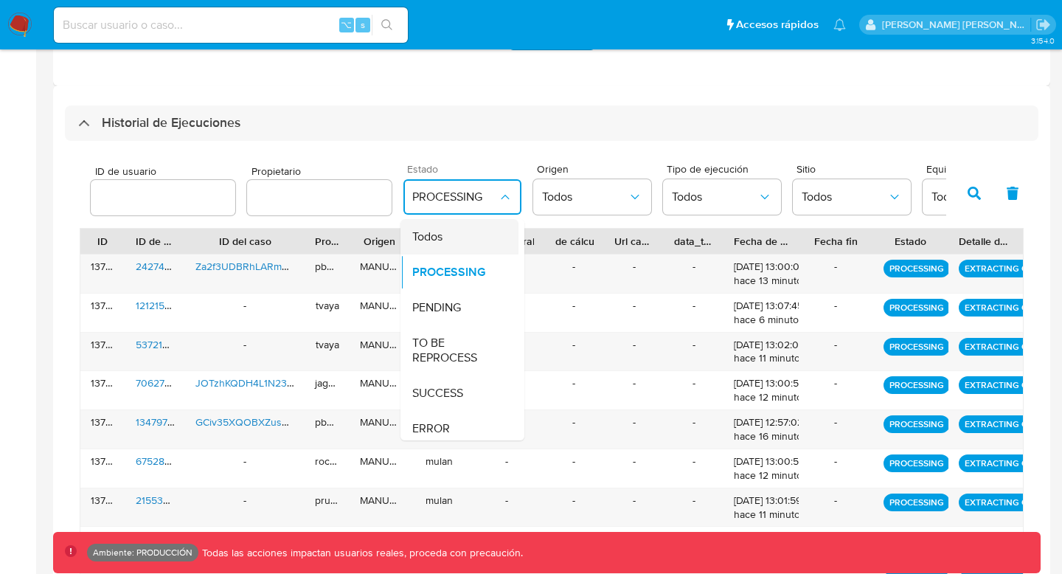
click at [450, 247] on div "Todos" at bounding box center [455, 236] width 86 height 35
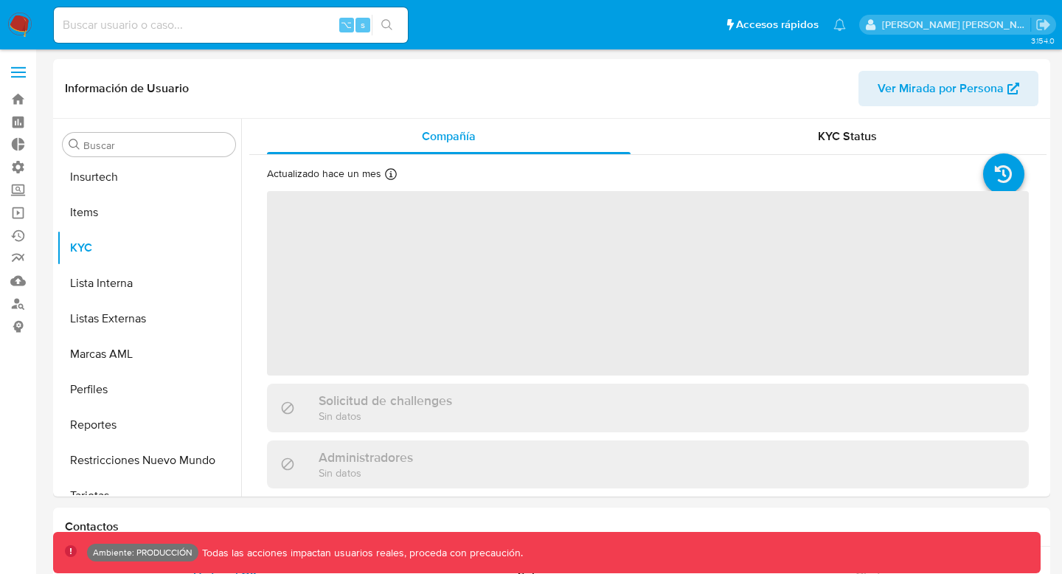
scroll to position [658, 0]
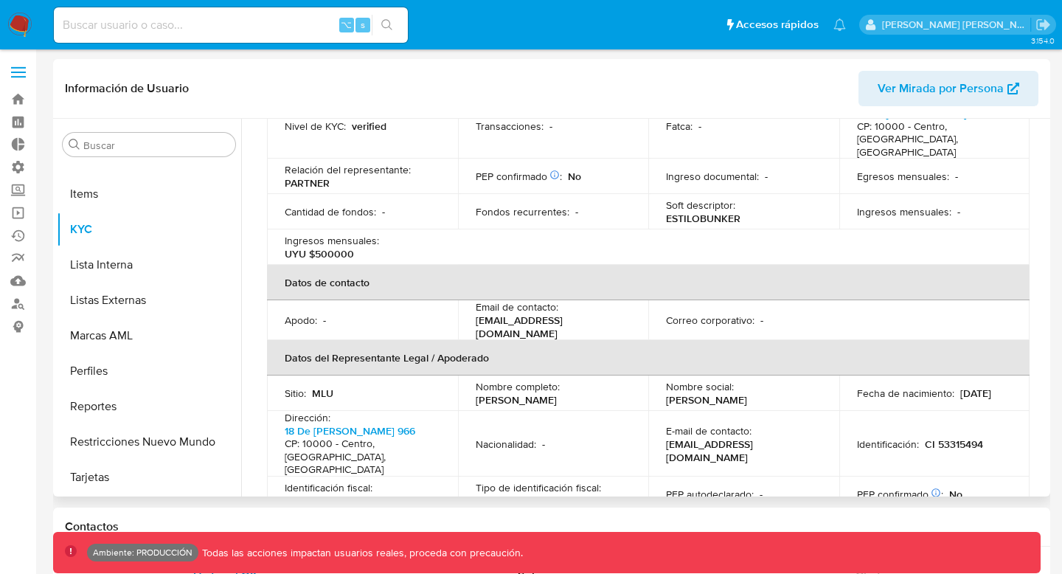
select select "10"
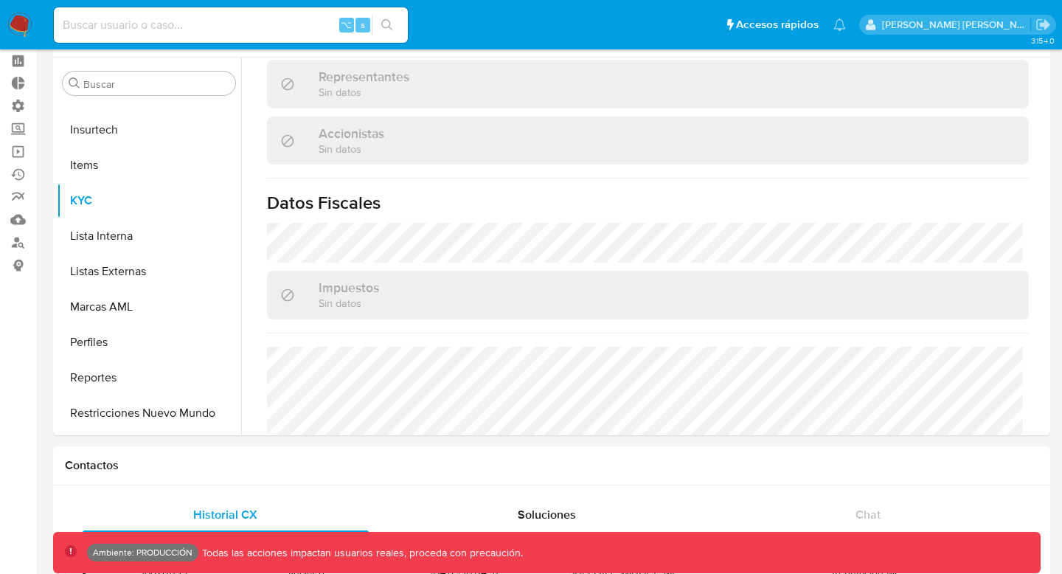
scroll to position [0, 0]
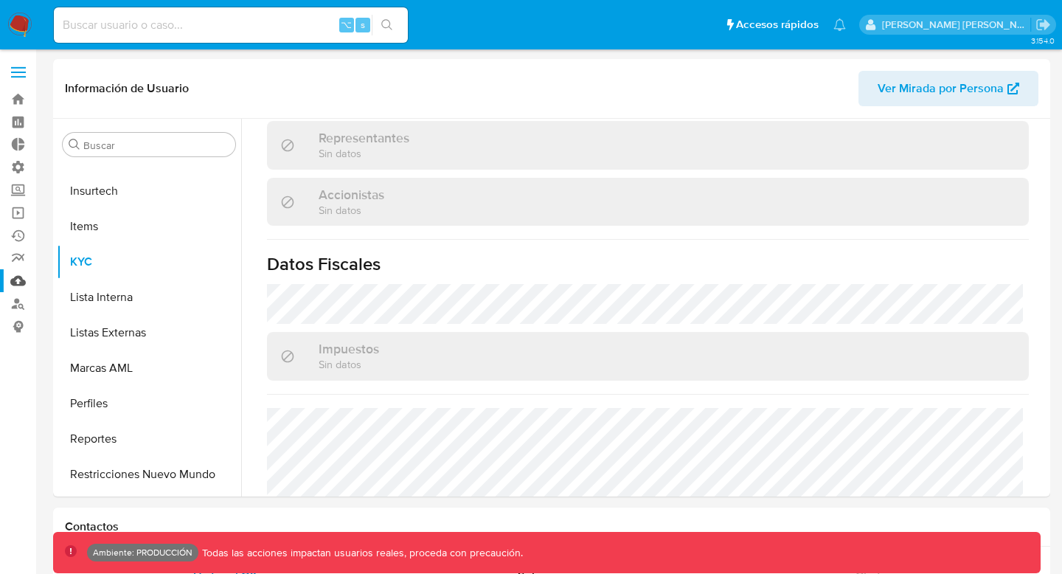
click at [20, 282] on link "Mulan" at bounding box center [87, 280] width 175 height 23
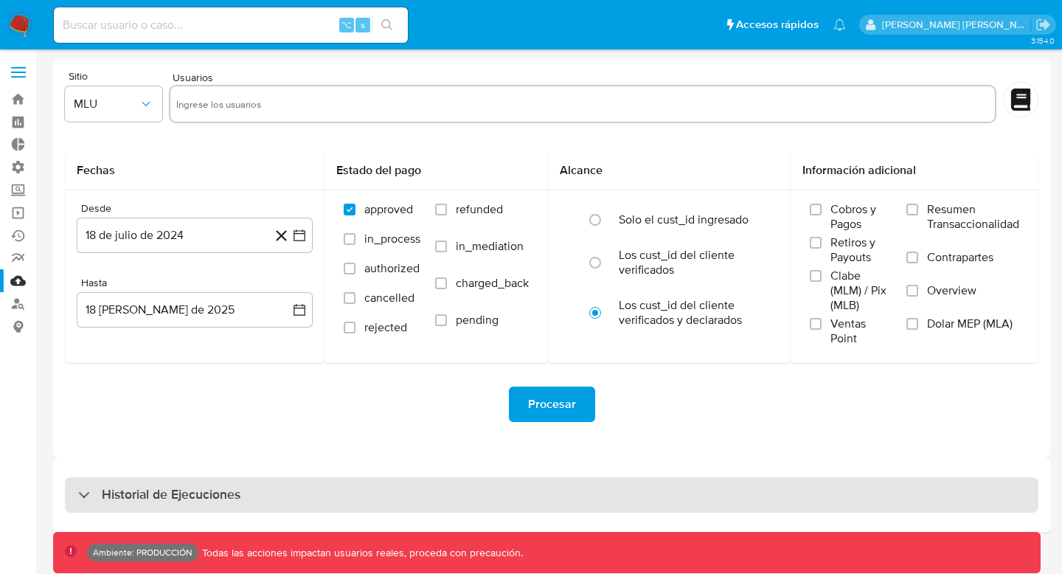
click at [90, 494] on div "Historial de Ejecuciones" at bounding box center [159, 495] width 162 height 18
select select "10"
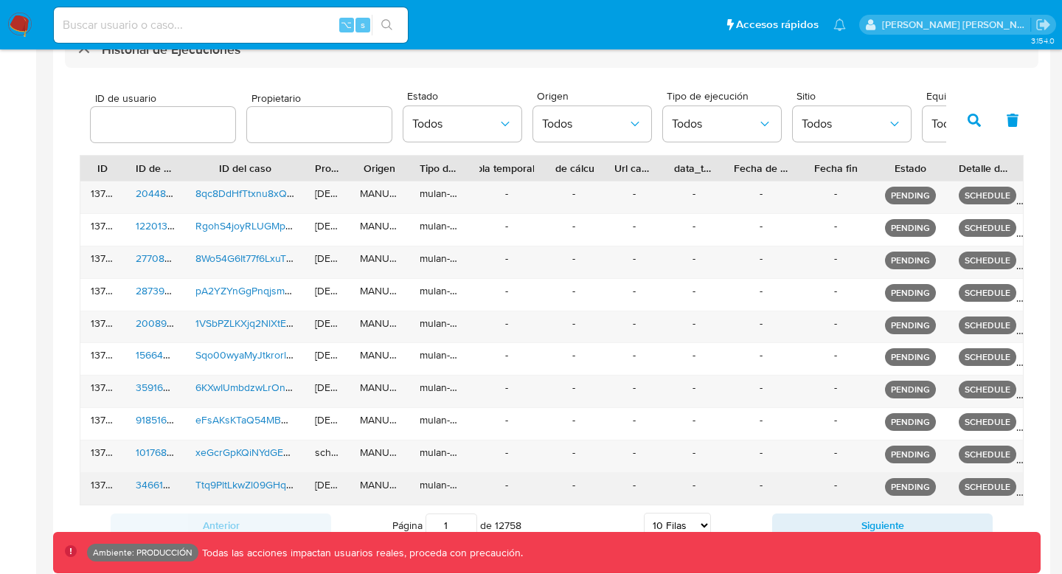
scroll to position [460, 0]
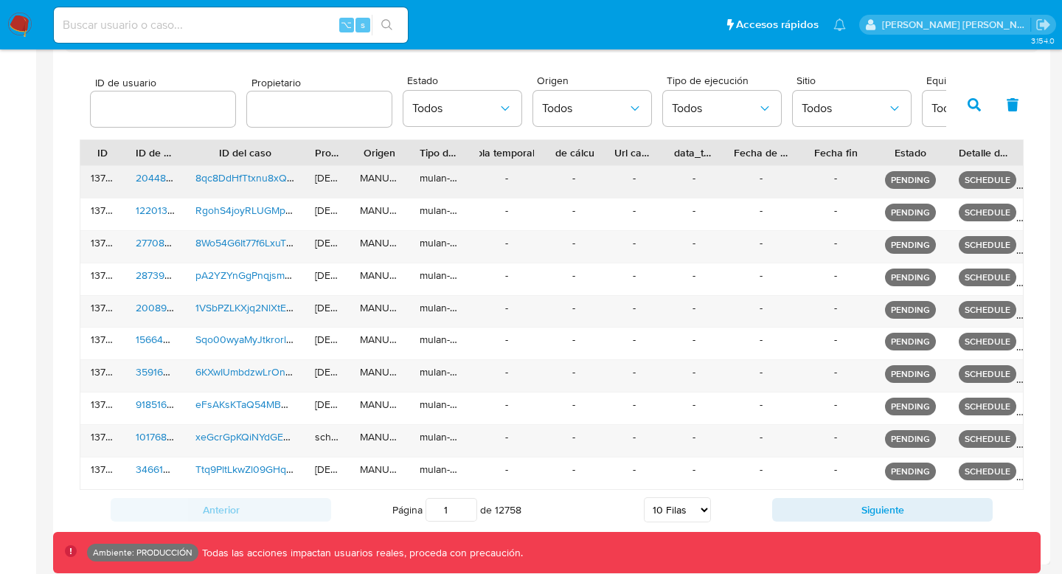
click at [154, 178] on span "2044866" at bounding box center [157, 177] width 42 height 15
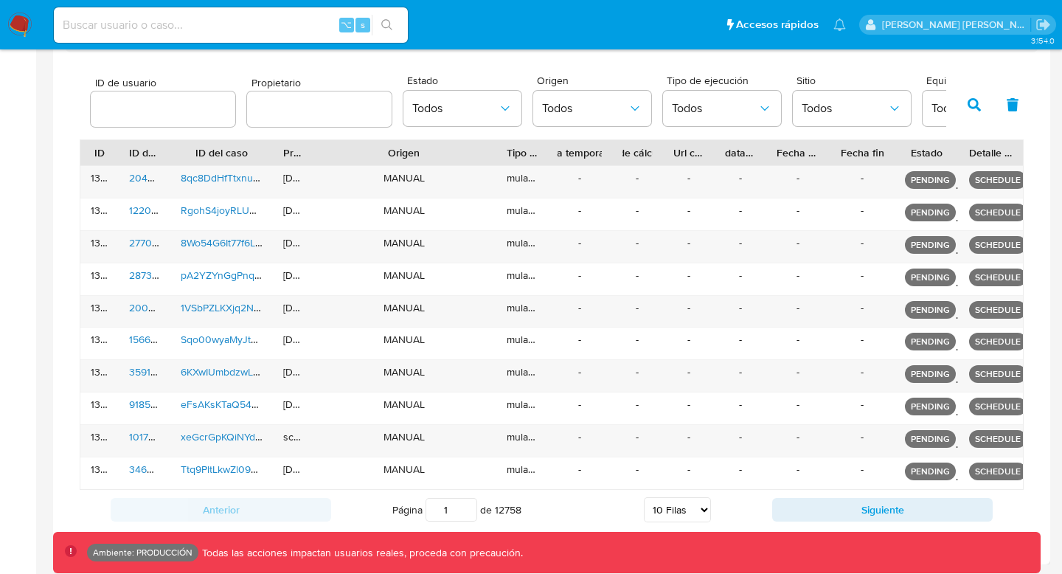
drag, startPoint x: 409, startPoint y: 157, endPoint x: 538, endPoint y: 152, distance: 128.4
click at [537, 153] on div "ID ID de usuario ID del caso Propietario Origen Tipo de ejecución Tabla tempora…" at bounding box center [551, 152] width 942 height 25
click at [296, 153] on div "Propietario" at bounding box center [291, 152] width 18 height 15
drag, startPoint x: 312, startPoint y: 152, endPoint x: 487, endPoint y: 153, distance: 174.8
click at [487, 153] on div "ID ID de usuario ID del caso Propietario Origen Tipo de ejecución Tabla tempora…" at bounding box center [551, 152] width 942 height 25
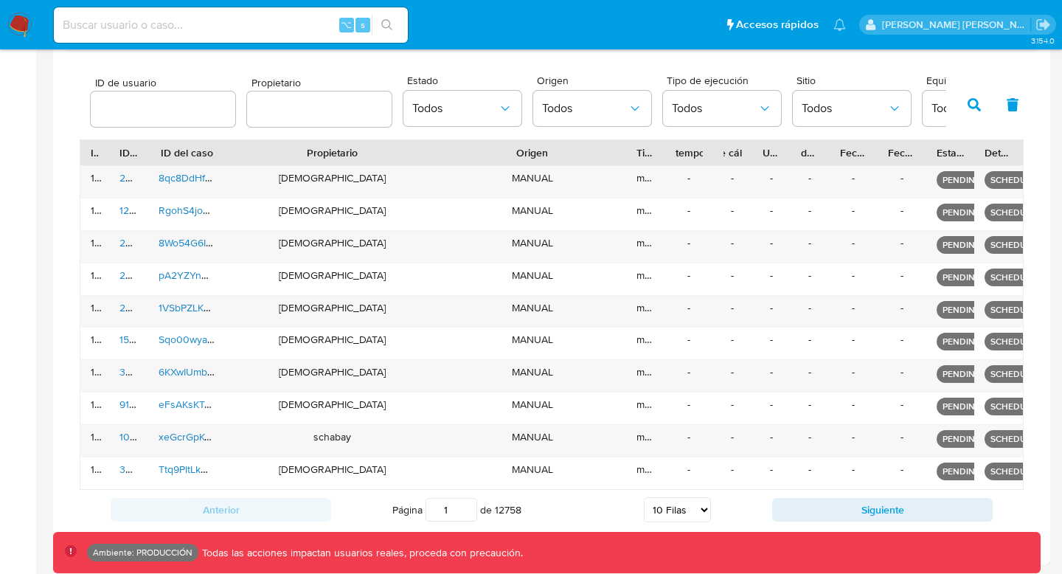
click at [265, 114] on input "text" at bounding box center [319, 109] width 145 height 19
type input "isadacostaes"
click at [973, 112] on button "button" at bounding box center [974, 104] width 38 height 35
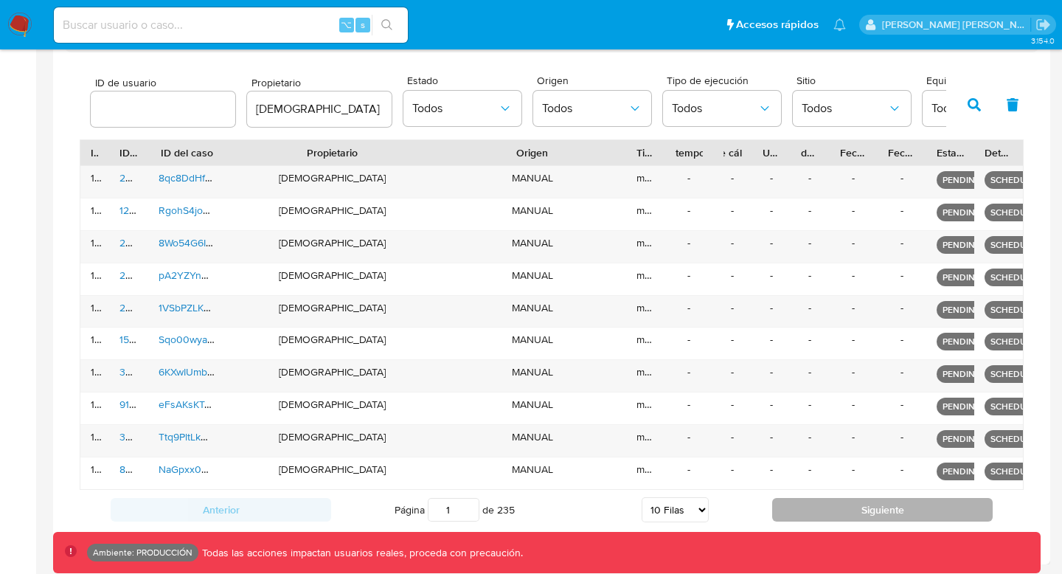
click at [907, 521] on button "Siguiente" at bounding box center [882, 510] width 220 height 24
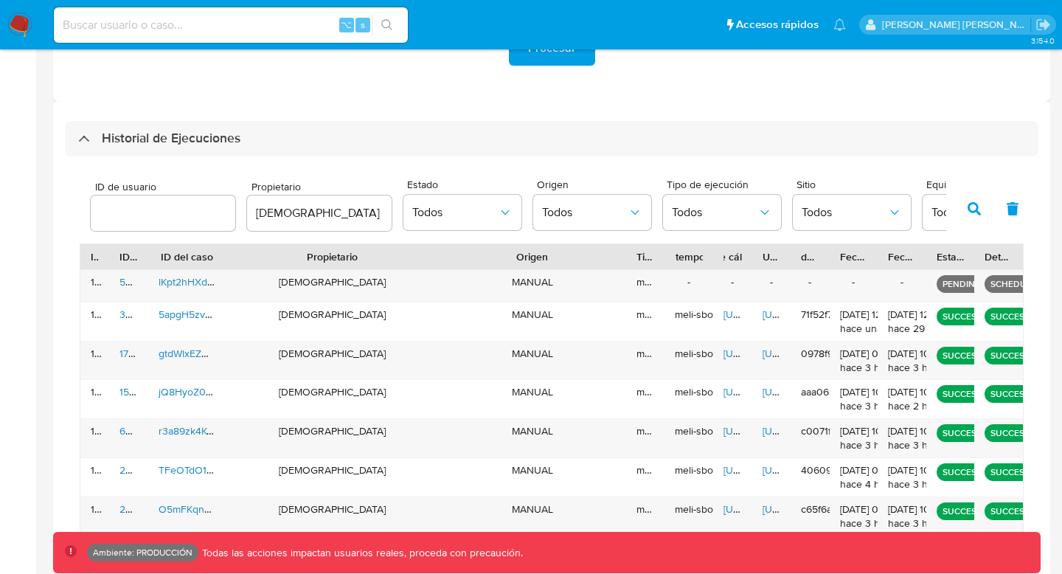
scroll to position [357, 0]
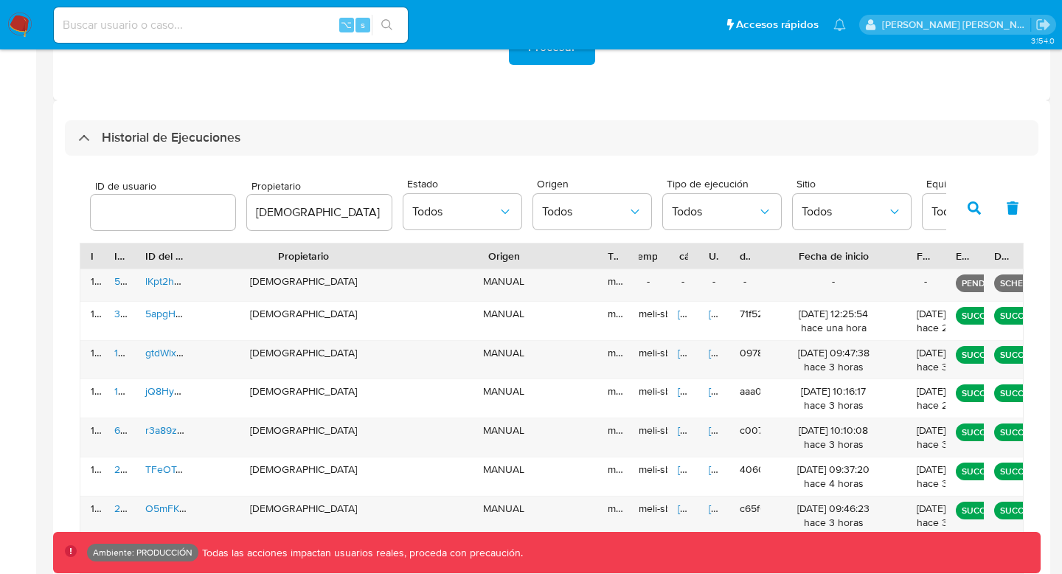
drag, startPoint x: 879, startPoint y: 257, endPoint x: 976, endPoint y: 243, distance: 97.6
click at [976, 243] on div "ID ID de usuario ID del caso Propietario Origen Tipo de ejecución Tabla tempora…" at bounding box center [551, 255] width 942 height 25
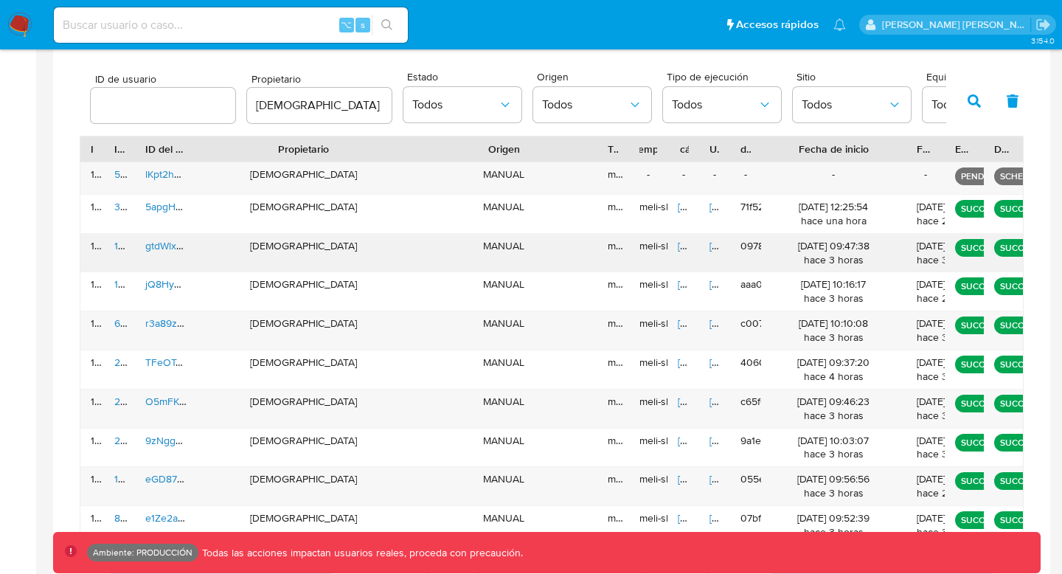
scroll to position [519, 0]
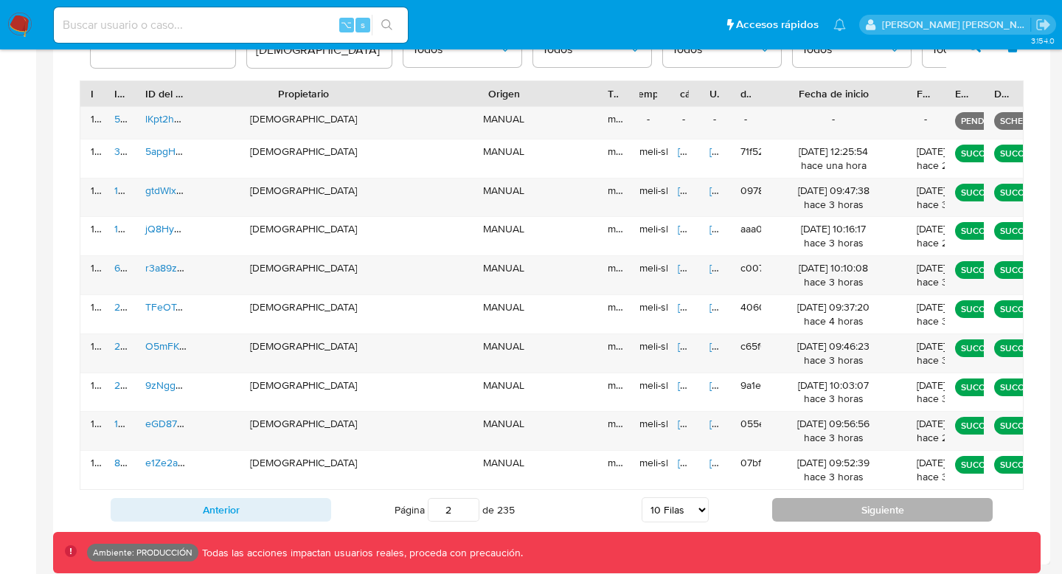
click at [806, 518] on button "Siguiente" at bounding box center [882, 510] width 220 height 24
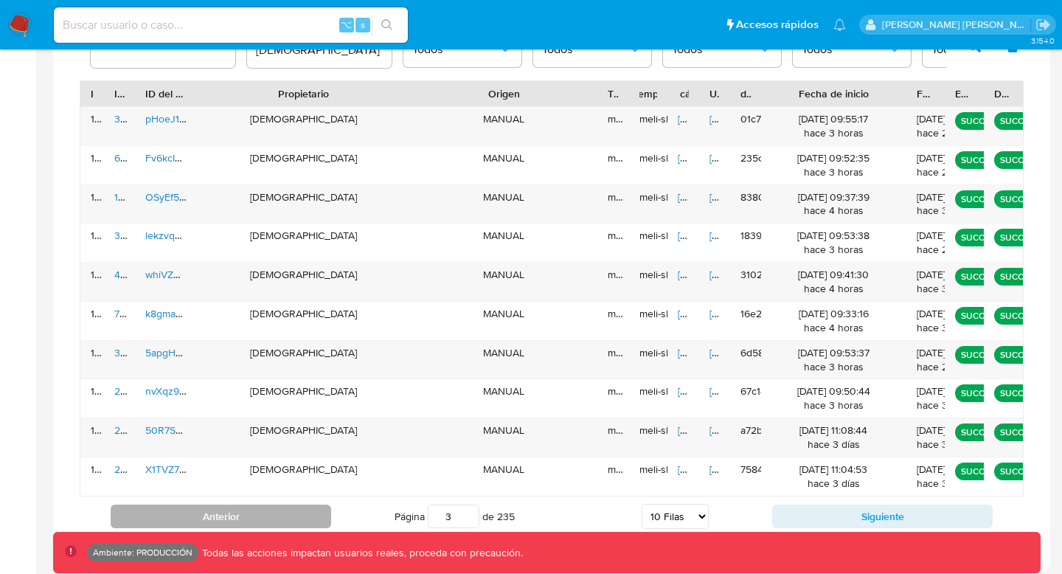
click at [307, 510] on button "Anterior" at bounding box center [221, 516] width 220 height 24
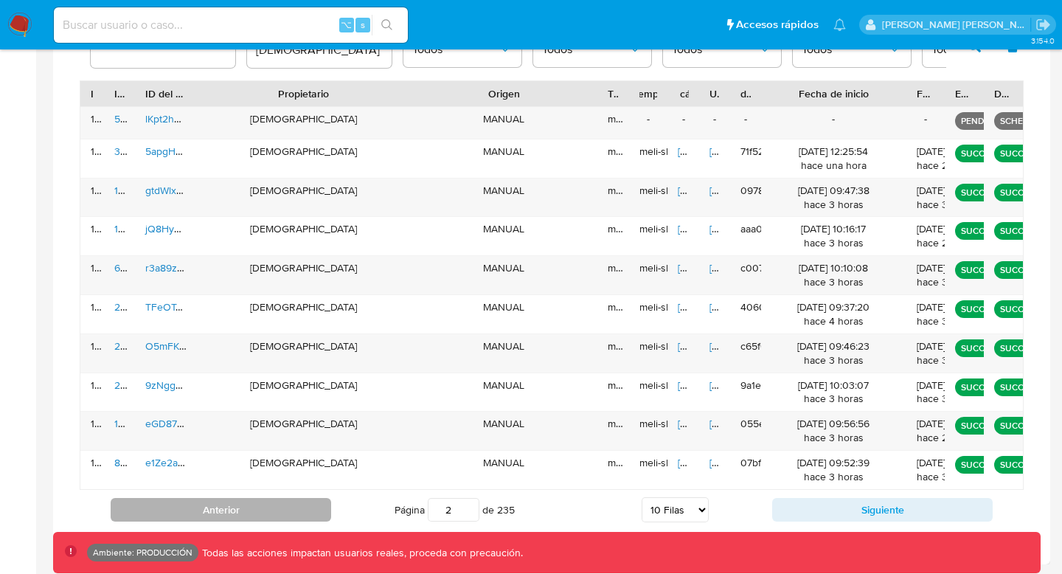
click at [307, 510] on button "Anterior" at bounding box center [221, 510] width 220 height 24
type input "1"
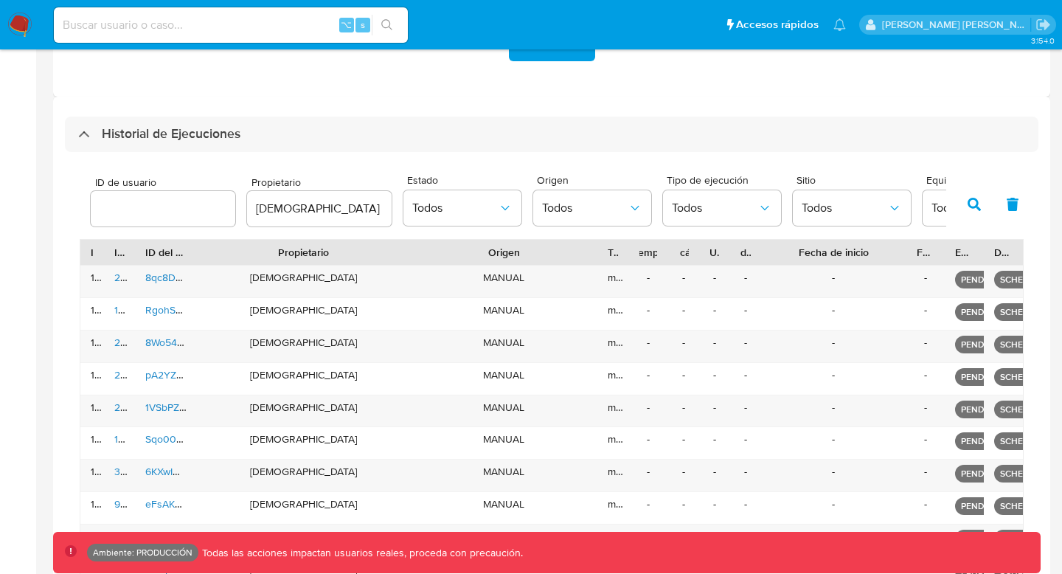
scroll to position [355, 0]
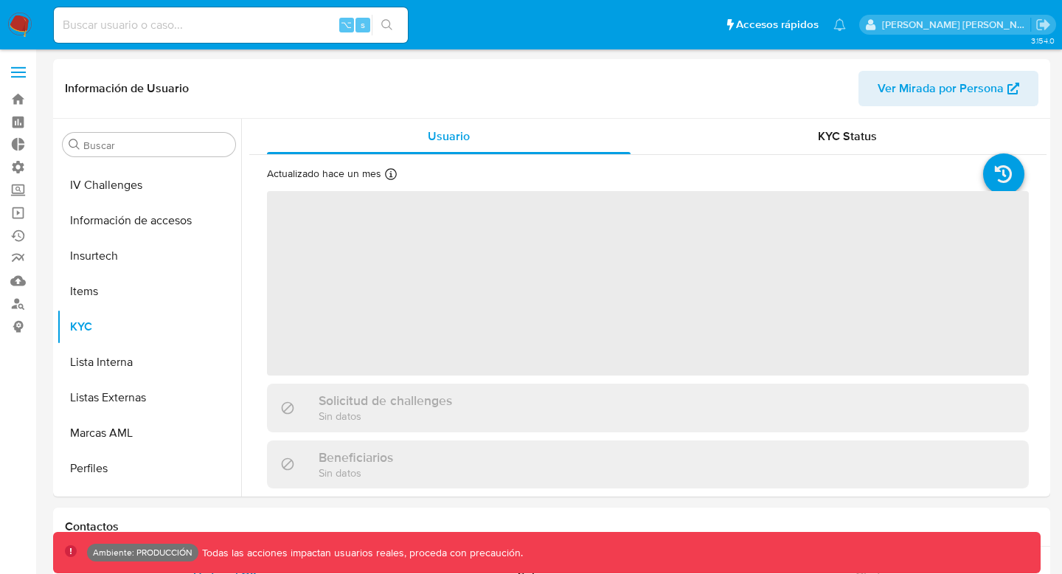
scroll to position [658, 0]
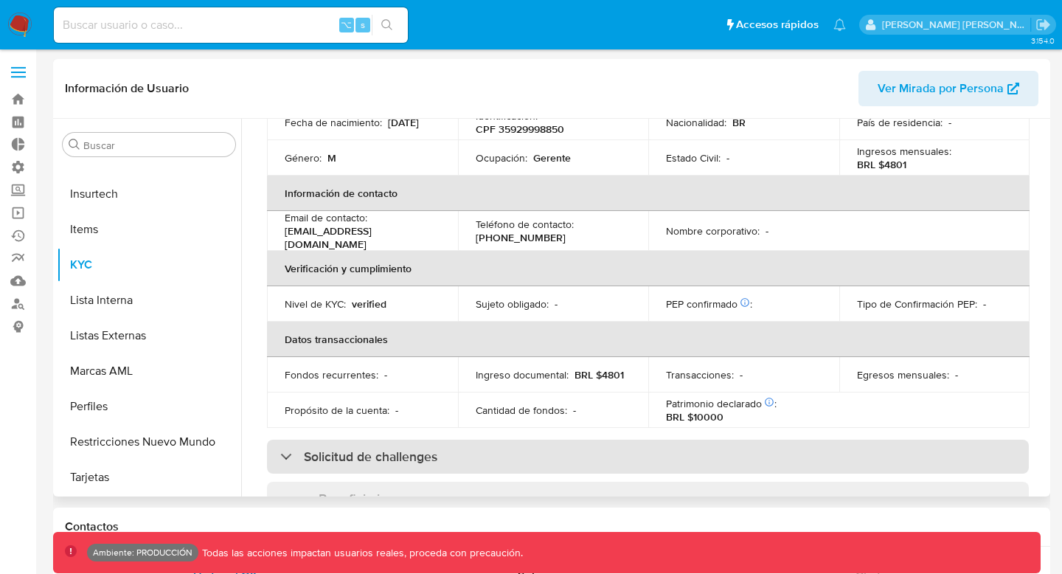
select select "10"
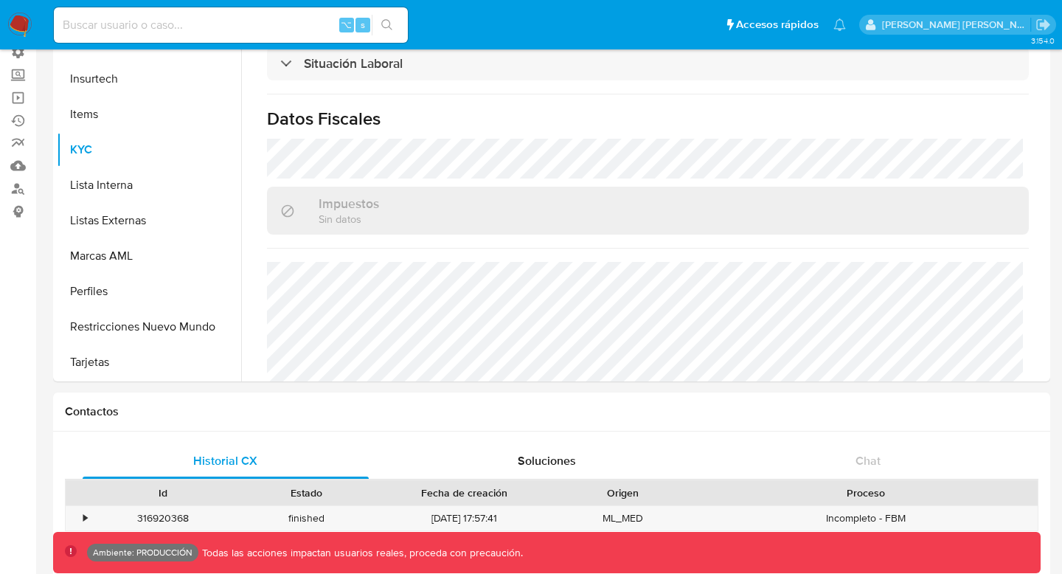
scroll to position [0, 0]
